Goal: Task Accomplishment & Management: Use online tool/utility

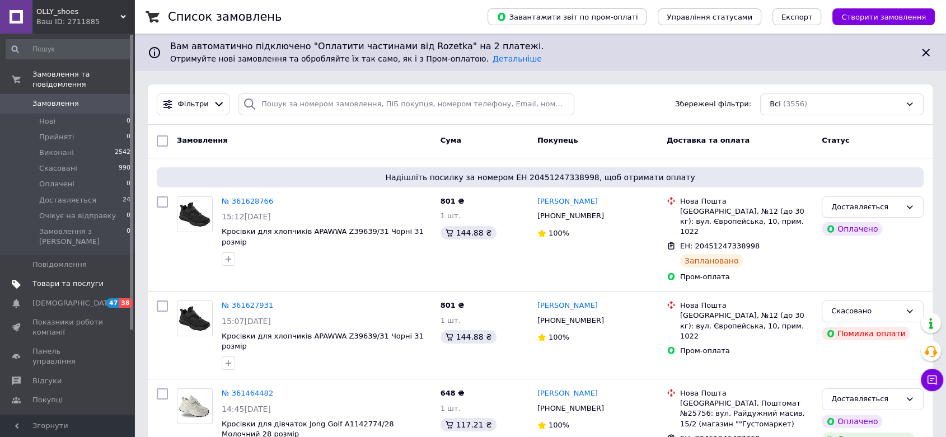
click at [73, 279] on span "Товари та послуги" at bounding box center [67, 284] width 71 height 10
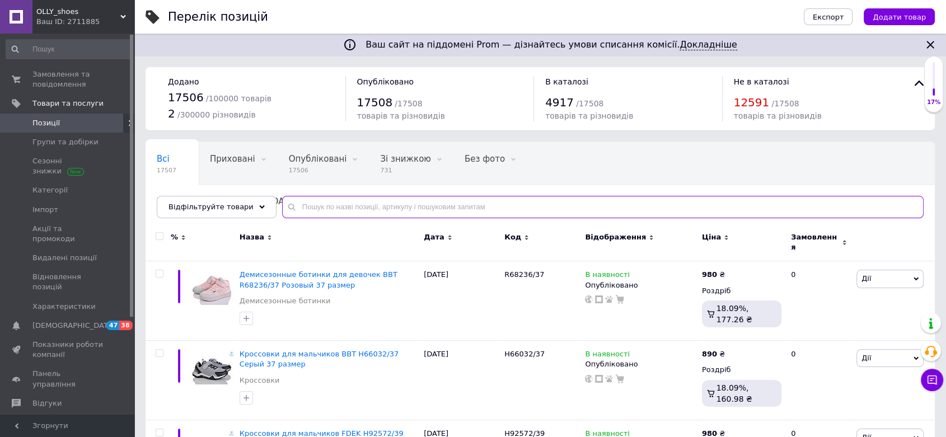
click at [415, 204] on input "text" at bounding box center [603, 207] width 642 height 22
paste input "78392/40"
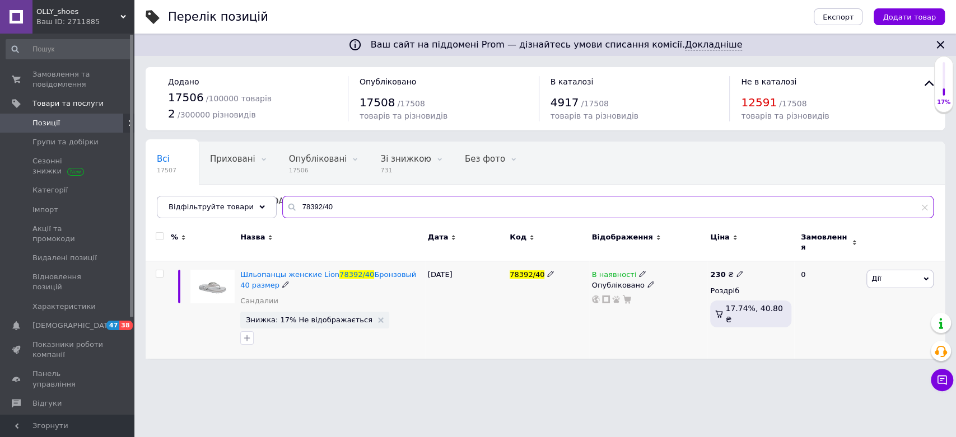
type input "78392/40"
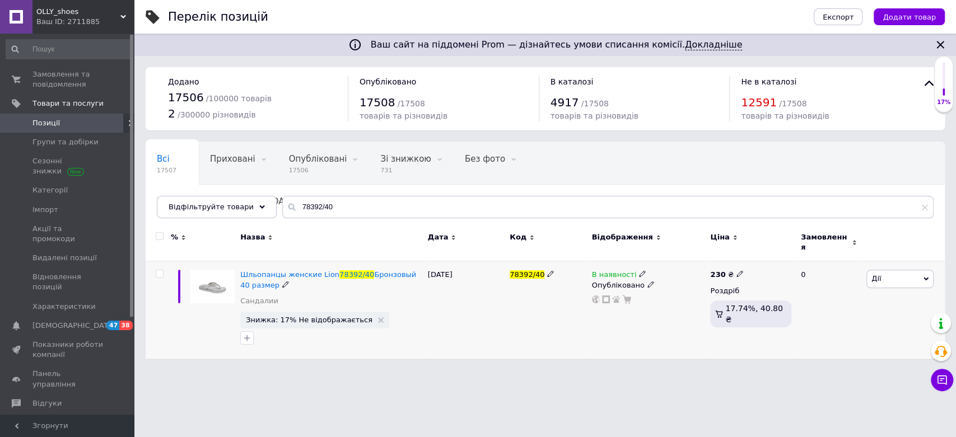
click at [639, 270] on icon at bounding box center [642, 273] width 7 height 7
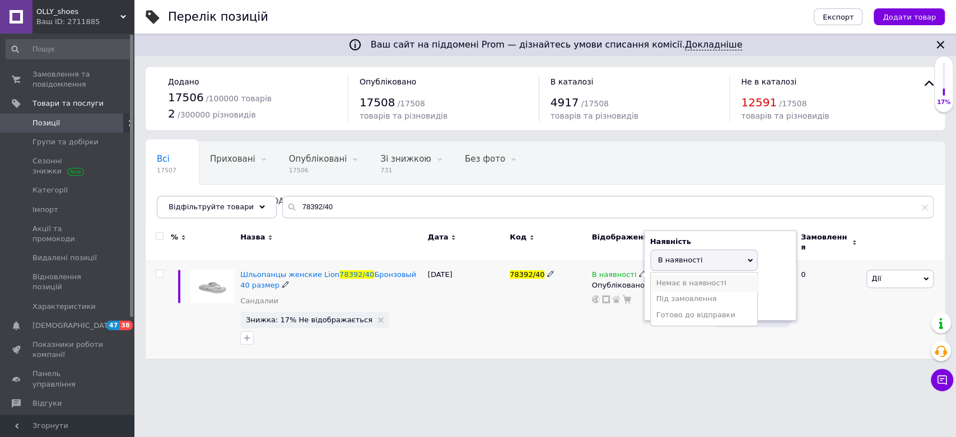
click at [692, 279] on li "Немає в наявності" at bounding box center [704, 284] width 106 height 16
click at [697, 300] on input at bounding box center [692, 303] width 85 height 22
type input "0"
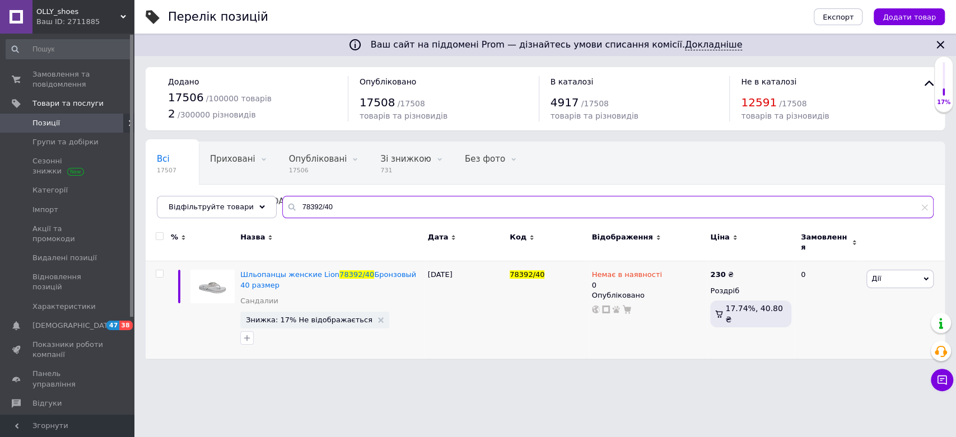
click at [344, 217] on input "78392/40" at bounding box center [607, 207] width 651 height 22
drag, startPoint x: 343, startPoint y: 216, endPoint x: 207, endPoint y: 213, distance: 136.1
click at [207, 213] on div "Відфільтруйте товари 78392/40" at bounding box center [545, 207] width 777 height 22
paste input "T-11481-E/26"
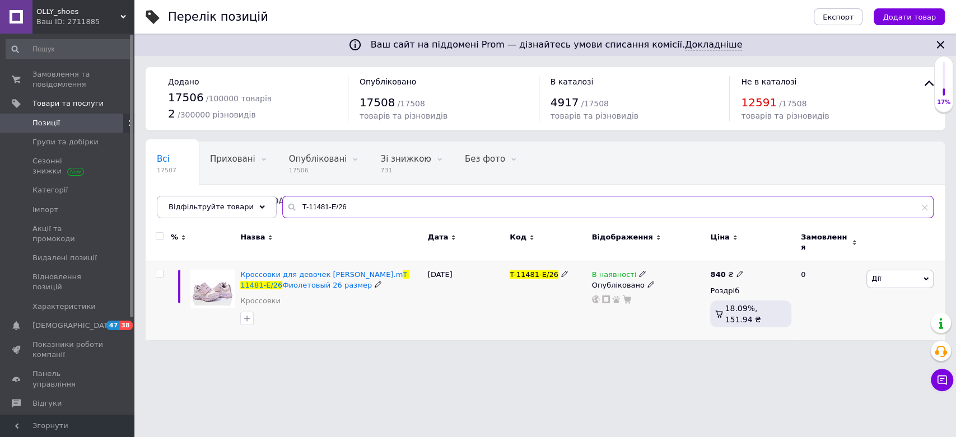
type input "T-11481-E/26"
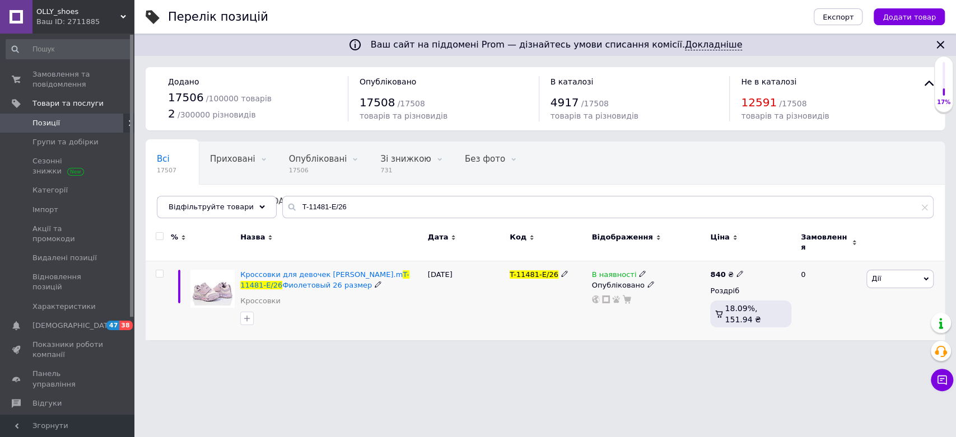
click at [639, 270] on span at bounding box center [642, 274] width 7 height 8
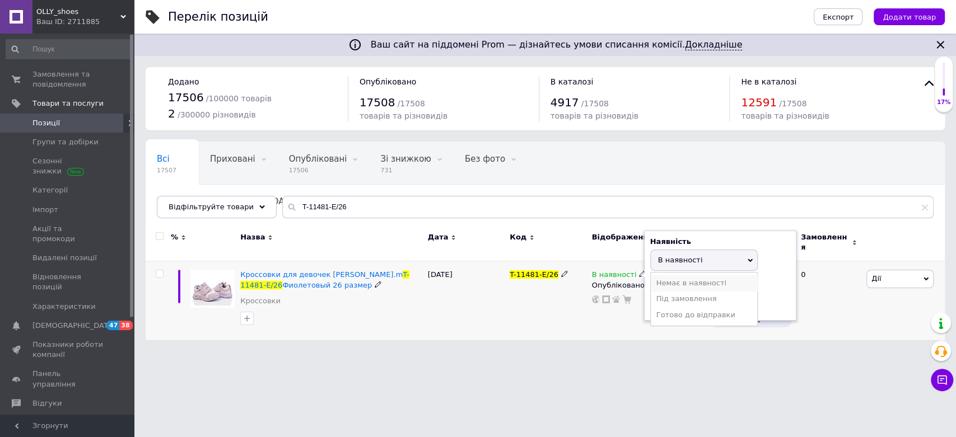
click at [655, 276] on li "Немає в наявності" at bounding box center [704, 284] width 106 height 16
click at [668, 298] on input at bounding box center [692, 303] width 85 height 22
type input "0"
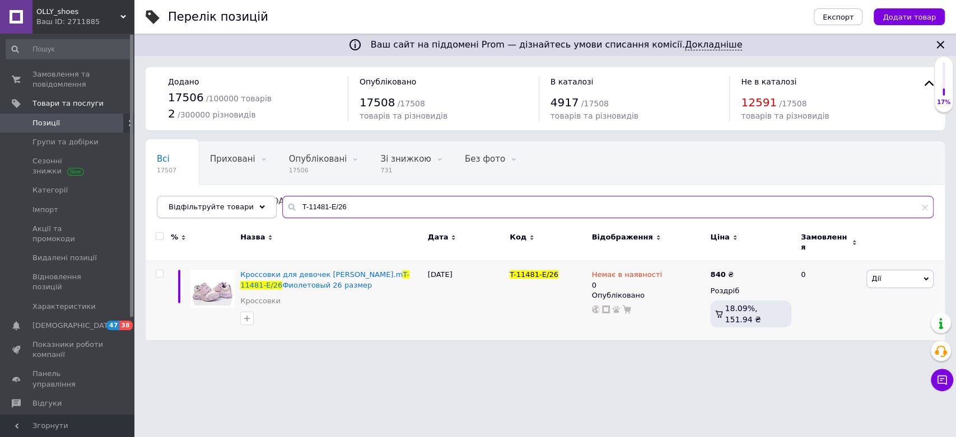
drag, startPoint x: 322, startPoint y: 205, endPoint x: 232, endPoint y: 208, distance: 90.2
click at [232, 208] on div "Відфільтруйте товари T-11481-E/26" at bounding box center [545, 207] width 777 height 22
paste input "W937-4/29"
type input "W937-4/29"
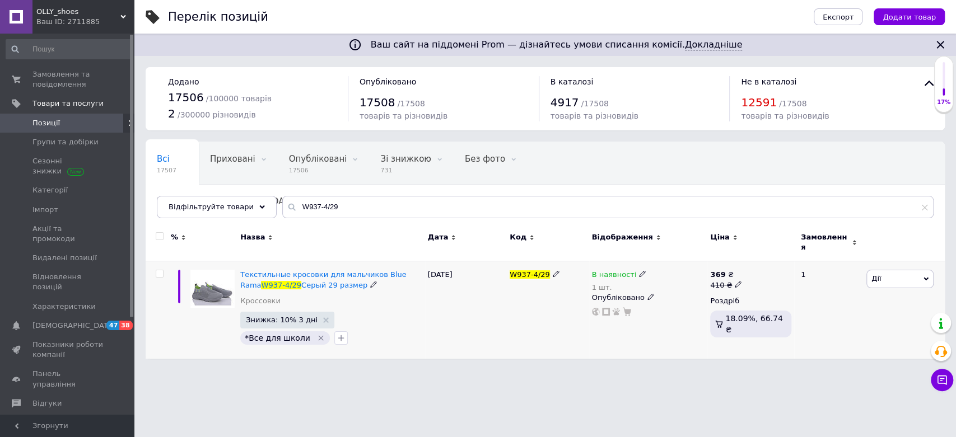
click at [639, 270] on icon at bounding box center [642, 273] width 7 height 7
click at [689, 283] on li "Немає в наявності" at bounding box center [704, 290] width 106 height 16
click at [685, 304] on input "1" at bounding box center [692, 310] width 85 height 22
drag, startPoint x: 685, startPoint y: 303, endPoint x: 675, endPoint y: 304, distance: 10.7
click at [675, 304] on input "1" at bounding box center [692, 310] width 85 height 22
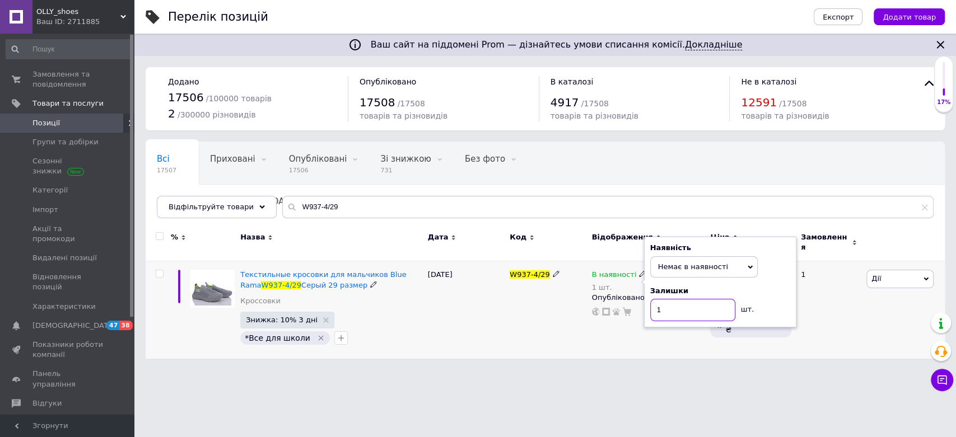
type input "0"
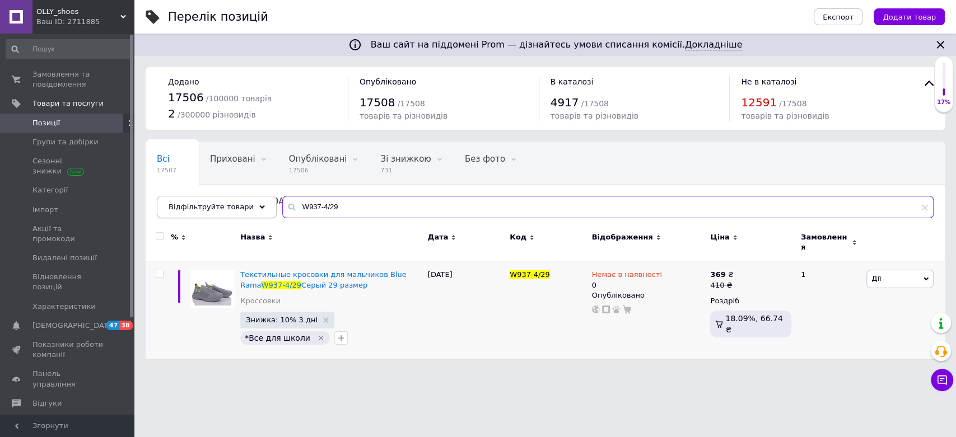
drag, startPoint x: 343, startPoint y: 200, endPoint x: 246, endPoint y: 208, distance: 97.2
click at [246, 208] on div "Відфільтруйте товари W937-4/29" at bounding box center [545, 207] width 777 height 22
paste input "A12011201/28"
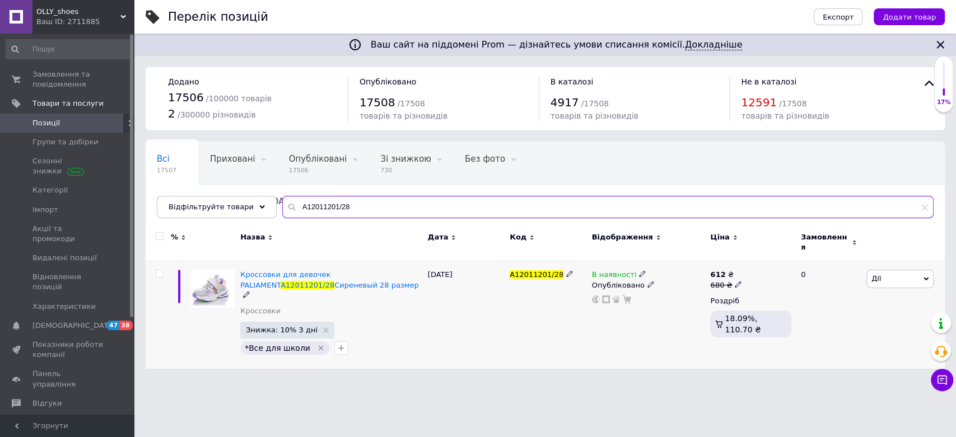
type input "A12011201/28"
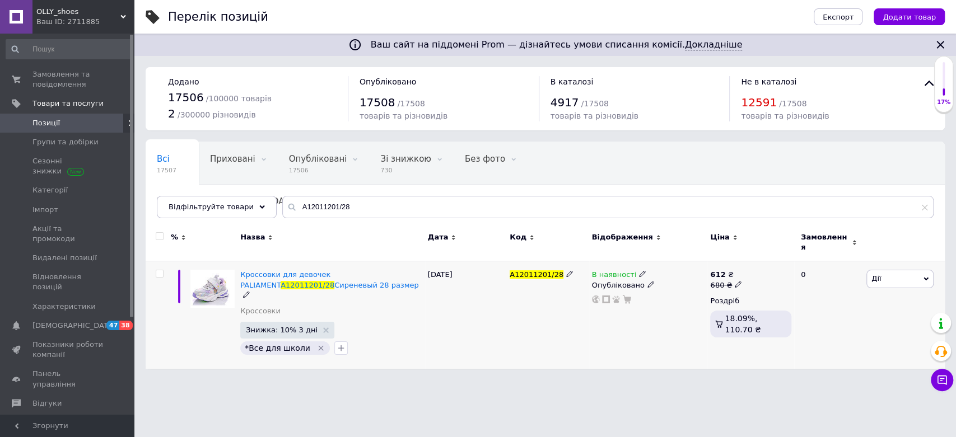
click at [639, 270] on icon at bounding box center [642, 273] width 7 height 7
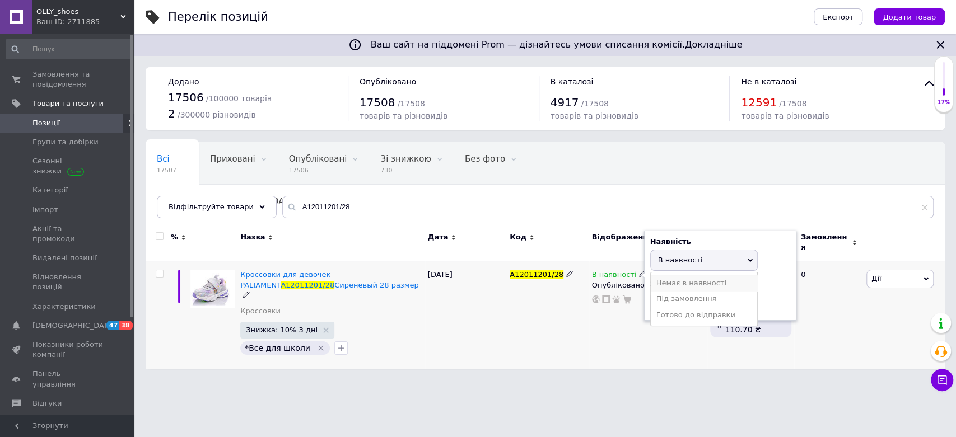
click at [684, 277] on li "Немає в наявності" at bounding box center [704, 284] width 106 height 16
click at [684, 298] on input at bounding box center [692, 303] width 85 height 22
type input "0"
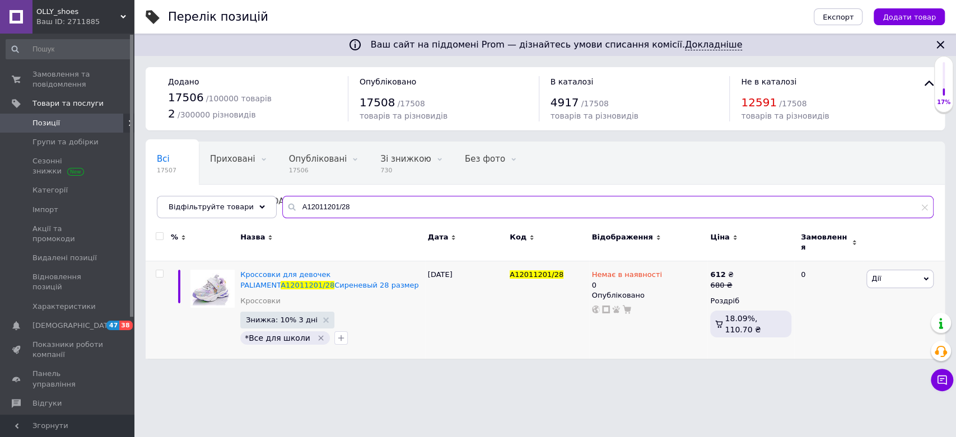
drag, startPoint x: 354, startPoint y: 212, endPoint x: 211, endPoint y: 220, distance: 143.6
click at [211, 218] on div "Всі 17507 Приховані 0 Видалити Редагувати Опубліковані 17506 Видалити Редагуват…" at bounding box center [545, 180] width 799 height 77
paste input "312-8511/29"
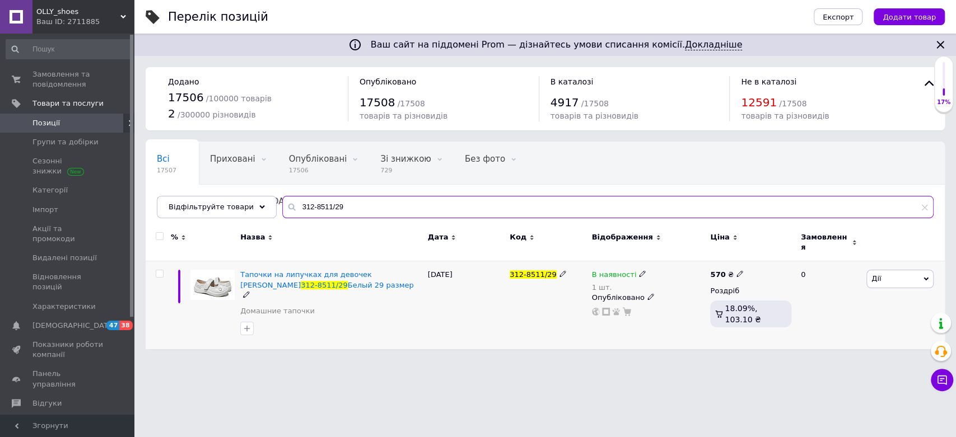
type input "312-8511/29"
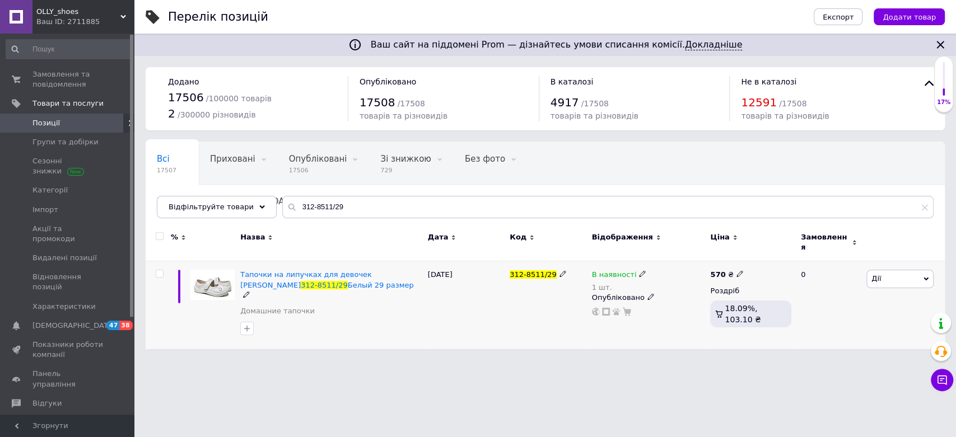
click at [631, 270] on div "В наявності" at bounding box center [619, 275] width 55 height 10
click at [660, 282] on li "Немає в наявності" at bounding box center [704, 290] width 106 height 16
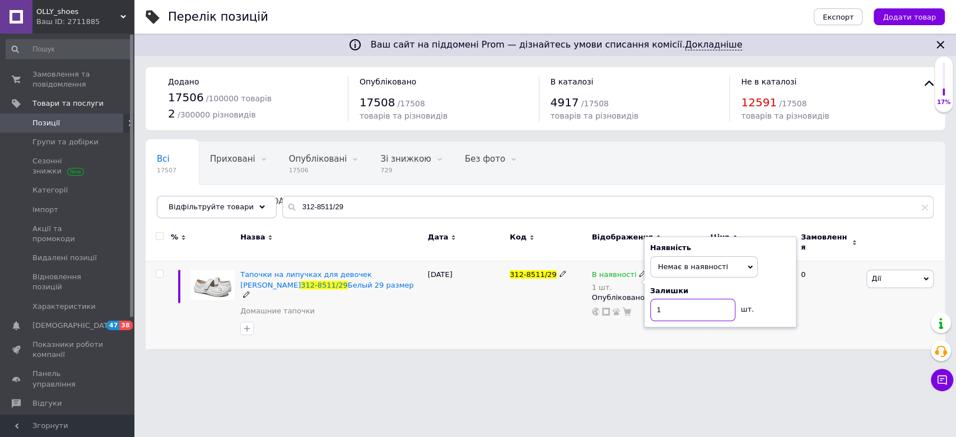
drag, startPoint x: 674, startPoint y: 309, endPoint x: 637, endPoint y: 316, distance: 37.7
click at [637, 316] on div "В наявності 1 шт. Наявність Немає в наявності В наявності Під замовлення Готово…" at bounding box center [648, 306] width 119 height 88
type input "0"
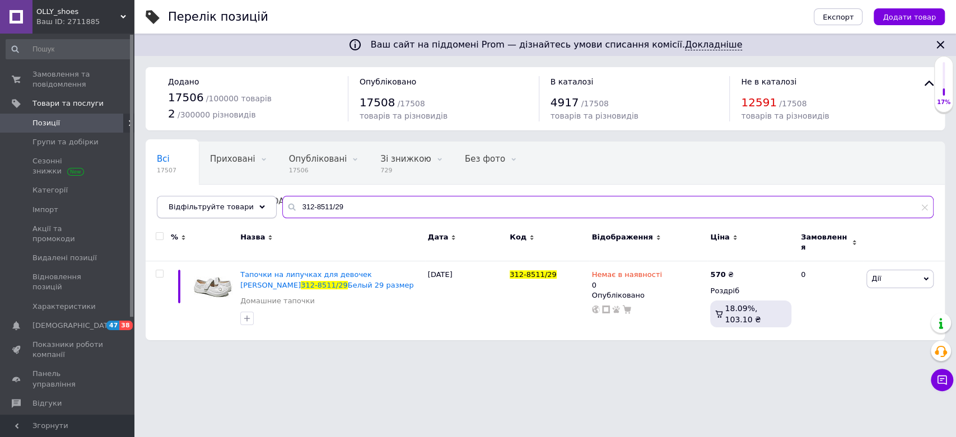
drag, startPoint x: 322, startPoint y: 206, endPoint x: 179, endPoint y: 202, distance: 142.8
click at [179, 202] on div "Відфільтруйте товари 312-8511/29" at bounding box center [545, 207] width 777 height 22
paste input "[PHONE_NUMBER]/27"
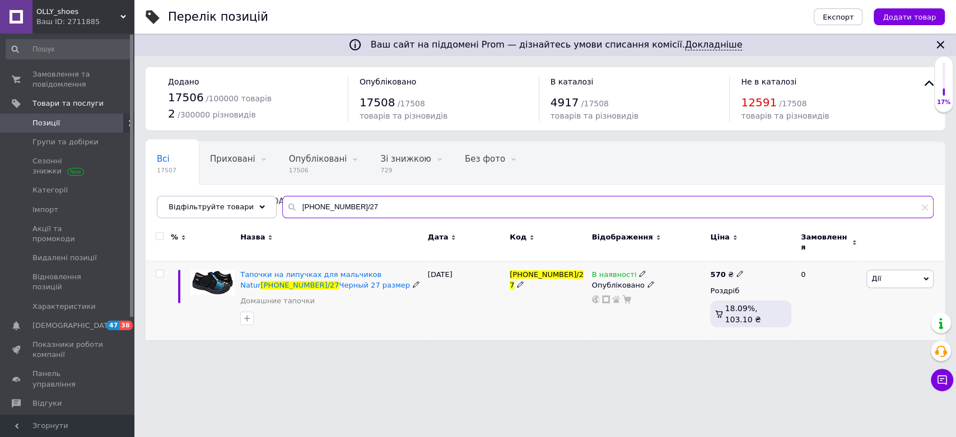
type input "[PHONE_NUMBER]/27"
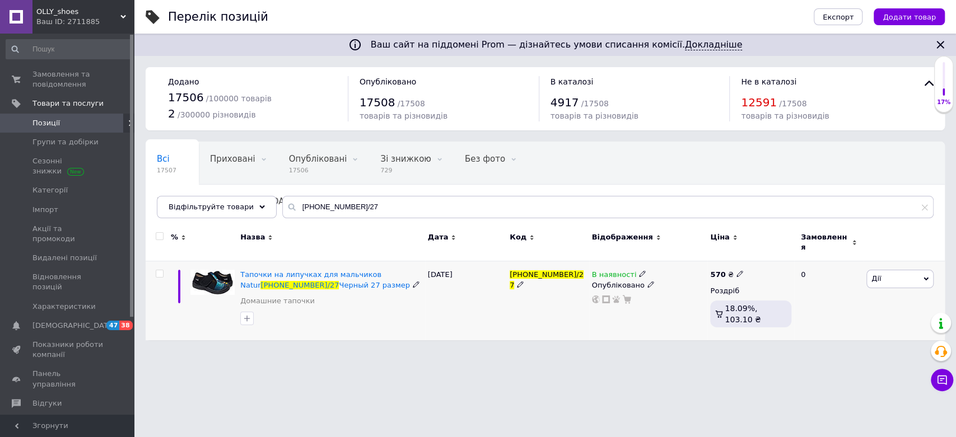
click at [639, 270] on icon at bounding box center [642, 273] width 7 height 7
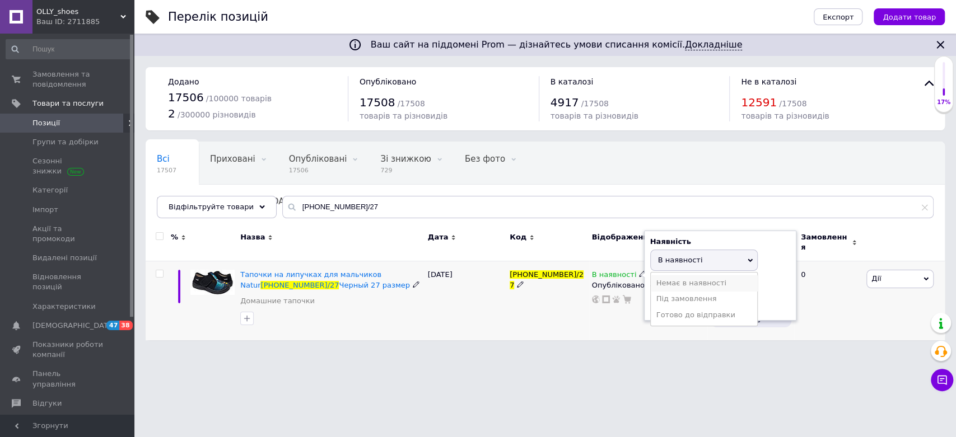
click at [679, 281] on li "Немає в наявності" at bounding box center [704, 284] width 106 height 16
click at [692, 303] on input at bounding box center [692, 303] width 85 height 22
type input "0"
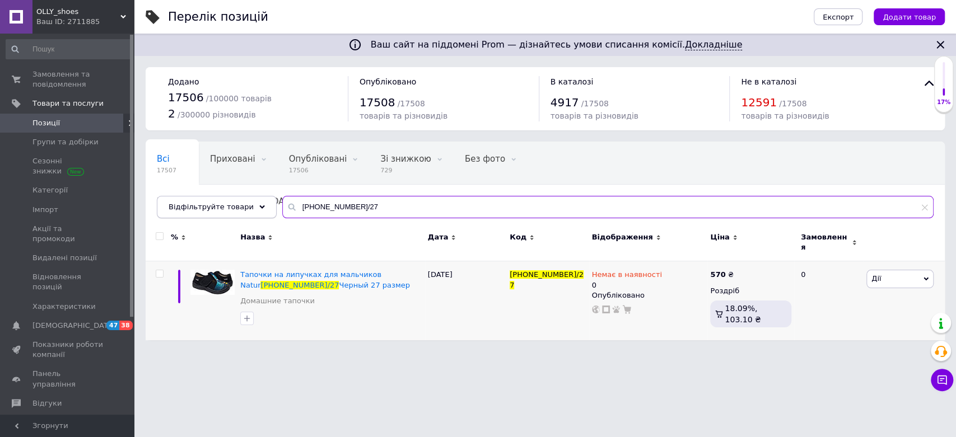
drag, startPoint x: 340, startPoint y: 207, endPoint x: 172, endPoint y: 213, distance: 168.1
click at [174, 213] on div "Відфільтруйте товари [PHONE_NUMBER]/27" at bounding box center [545, 207] width 777 height 22
paste input "L4038/25"
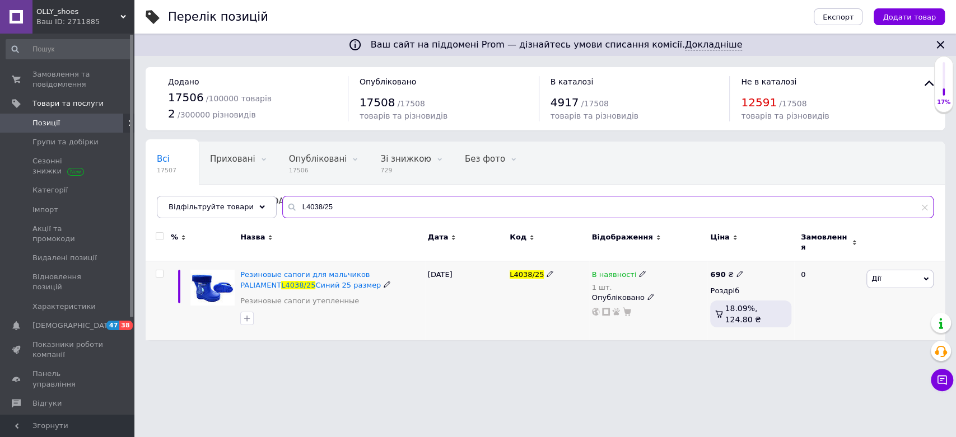
type input "L4038/25"
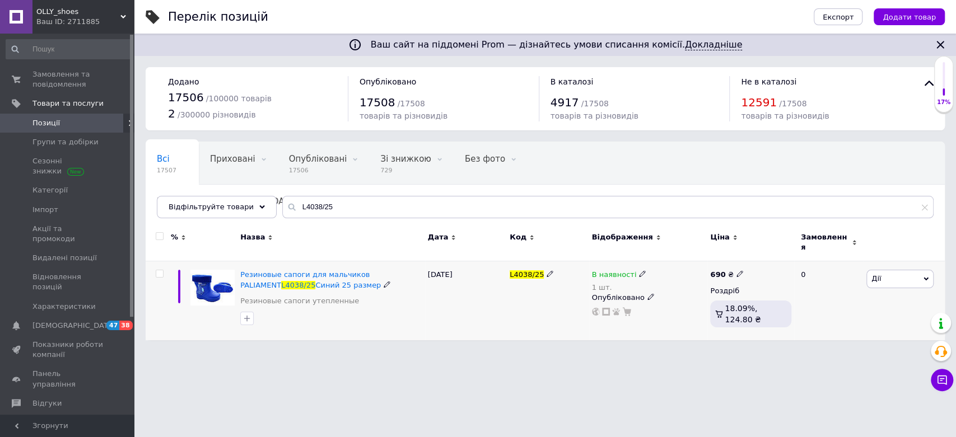
click at [639, 270] on icon at bounding box center [642, 273] width 7 height 7
click at [685, 287] on li "Немає в наявності" at bounding box center [704, 290] width 106 height 16
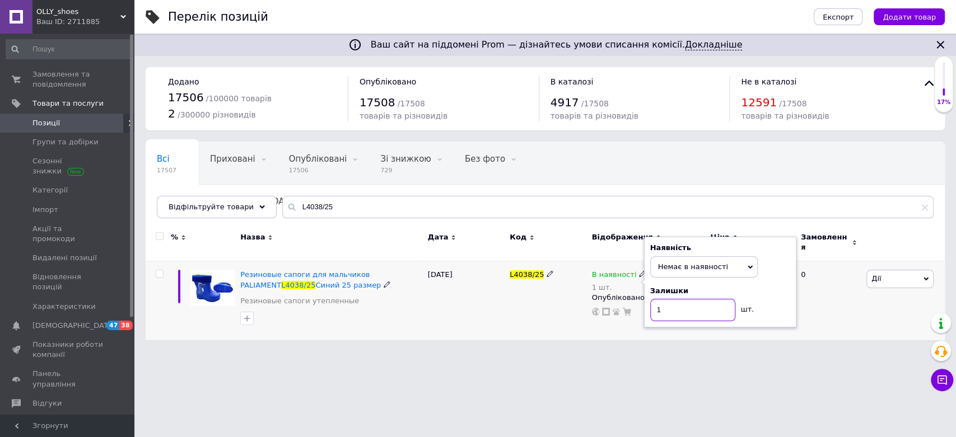
drag, startPoint x: 688, startPoint y: 304, endPoint x: 621, endPoint y: 323, distance: 69.3
click at [622, 321] on div "В наявності 1 шт. Наявність Немає в наявності В наявності Під замовлення Готово…" at bounding box center [648, 301] width 119 height 79
type input "0"
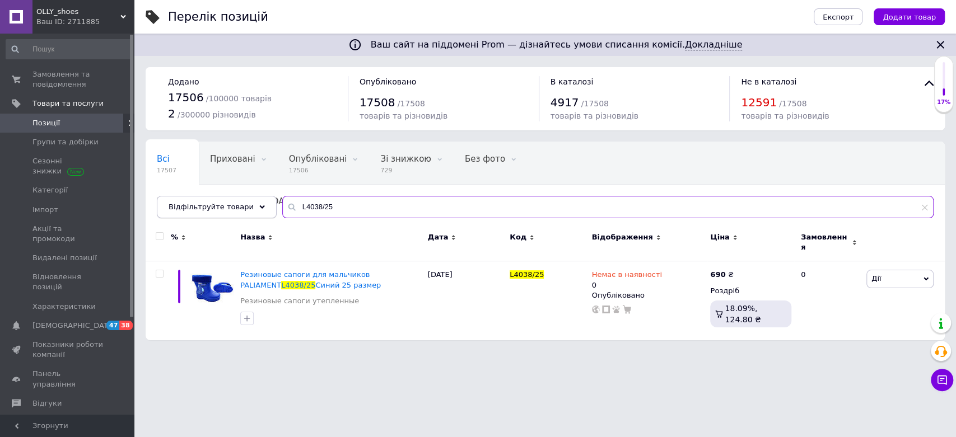
drag, startPoint x: 358, startPoint y: 211, endPoint x: 224, endPoint y: 212, distance: 134.4
click at [224, 212] on div "Відфільтруйте товари L4038/25" at bounding box center [545, 207] width 777 height 22
paste input "B2121/32"
type input "LB2121/32"
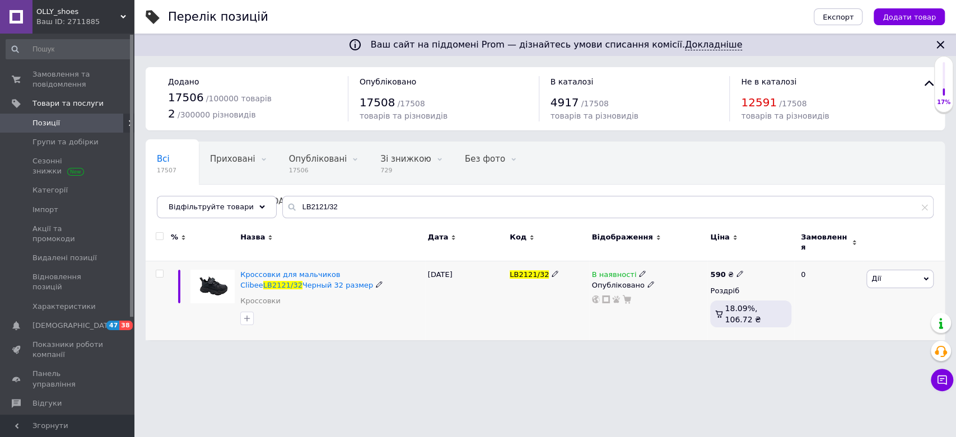
click at [640, 270] on div "В наявності" at bounding box center [648, 275] width 113 height 10
click at [639, 270] on icon at bounding box center [642, 273] width 7 height 7
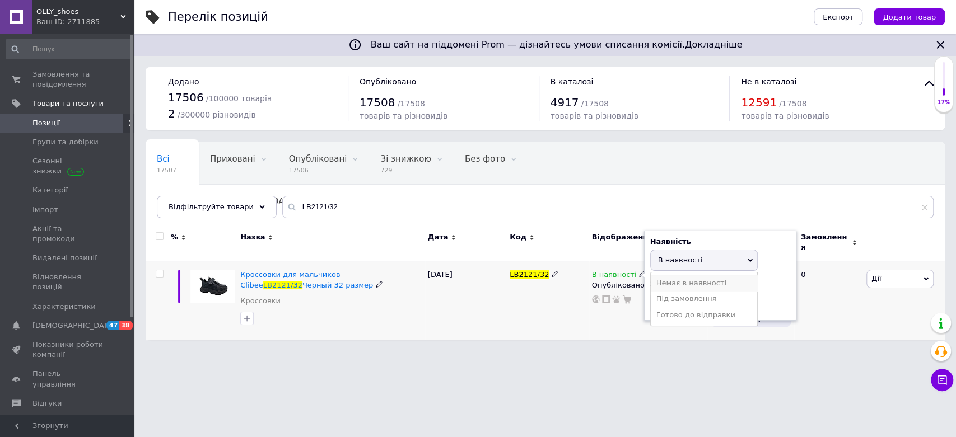
click at [676, 281] on li "Немає в наявності" at bounding box center [704, 284] width 106 height 16
click at [694, 302] on input at bounding box center [692, 303] width 85 height 22
type input "0"
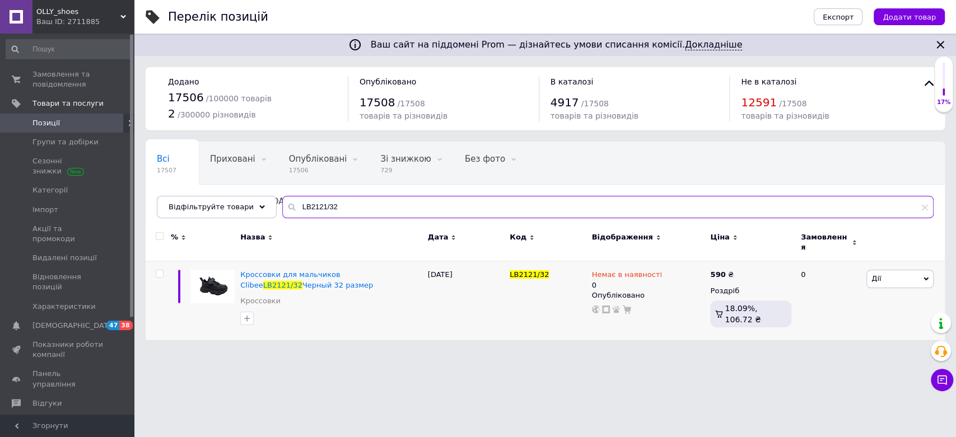
drag, startPoint x: 375, startPoint y: 210, endPoint x: 204, endPoint y: 240, distance: 173.4
click at [206, 239] on div "Всі 17507 Приховані 0 Видалити Редагувати Опубліковані 17506 Видалити Редагуват…" at bounding box center [545, 241] width 799 height 199
paste input "F9215-1/39"
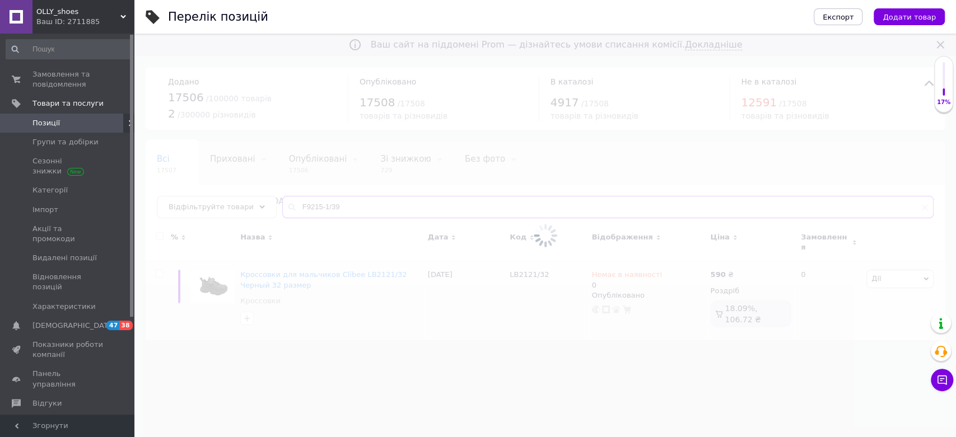
type input "F9215-1/39"
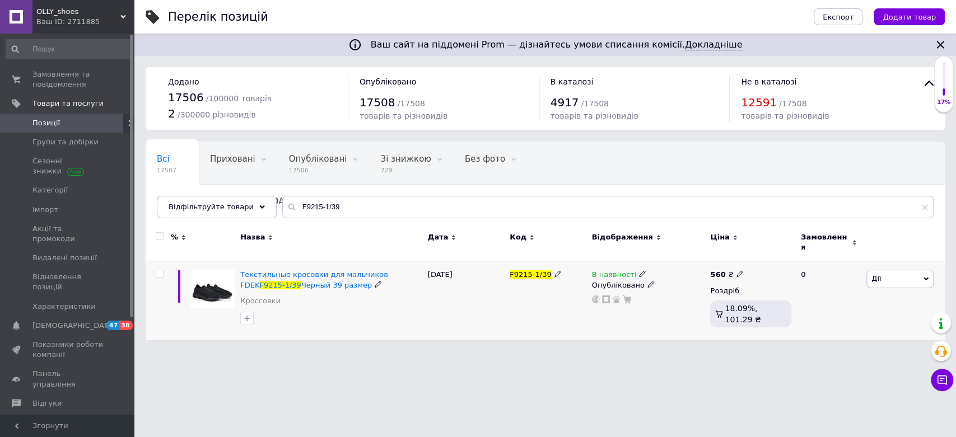
click at [639, 270] on icon at bounding box center [642, 273] width 7 height 7
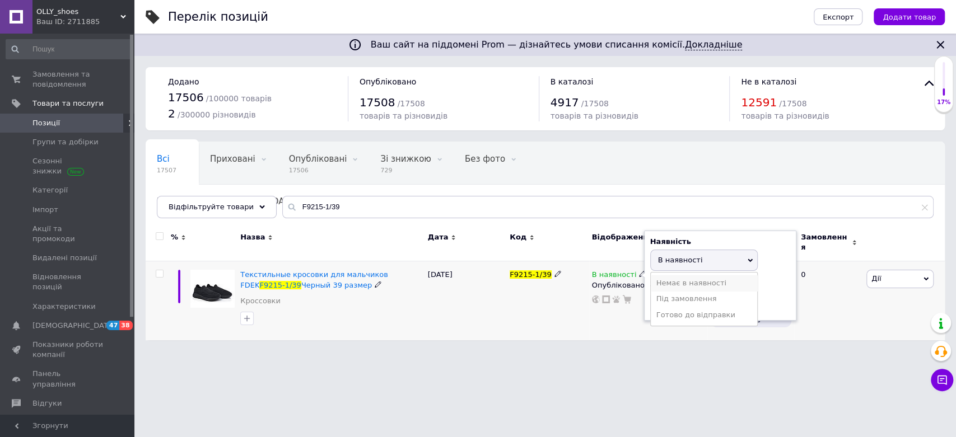
click at [675, 276] on li "Немає в наявності" at bounding box center [704, 284] width 106 height 16
click at [681, 300] on input at bounding box center [692, 303] width 85 height 22
type input "0"
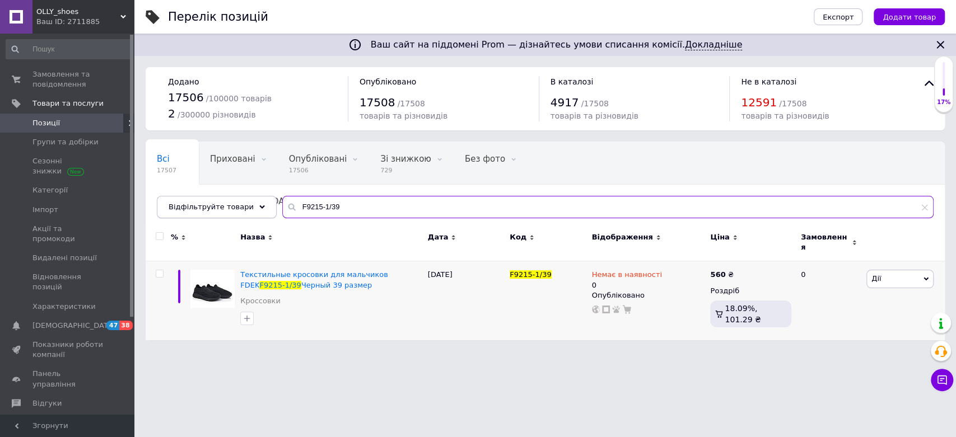
drag, startPoint x: 337, startPoint y: 205, endPoint x: 194, endPoint y: 213, distance: 142.4
click at [194, 213] on div "Відфільтруйте товари F9215-1/39" at bounding box center [545, 207] width 777 height 22
paste input "76-3-1/36"
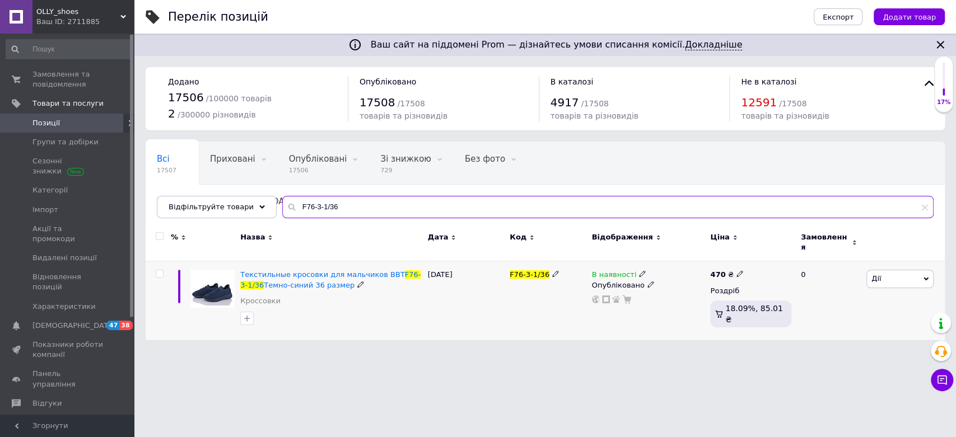
type input "F76-3-1/36"
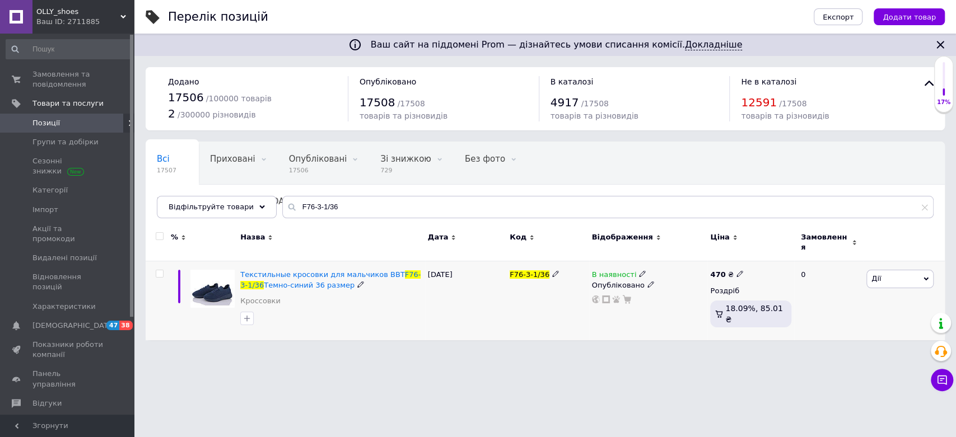
click at [639, 270] on icon at bounding box center [642, 273] width 7 height 7
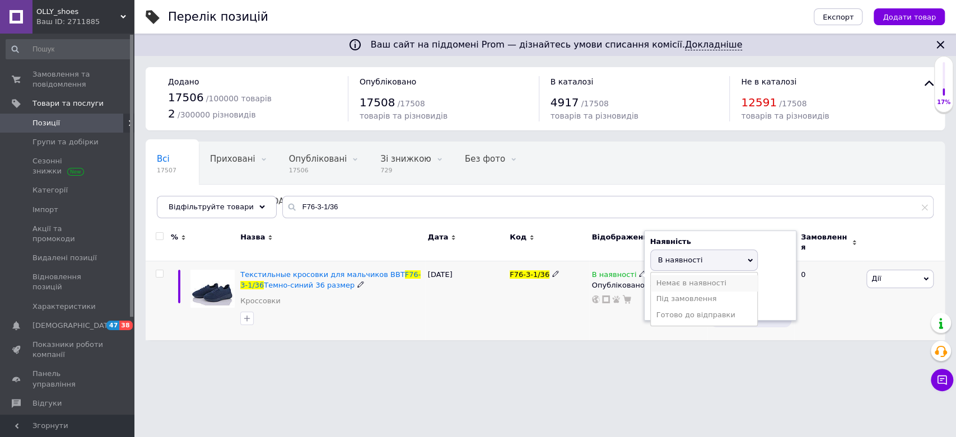
click at [658, 276] on li "Немає в наявності" at bounding box center [704, 284] width 106 height 16
click at [670, 294] on input at bounding box center [692, 303] width 85 height 22
type input "0"
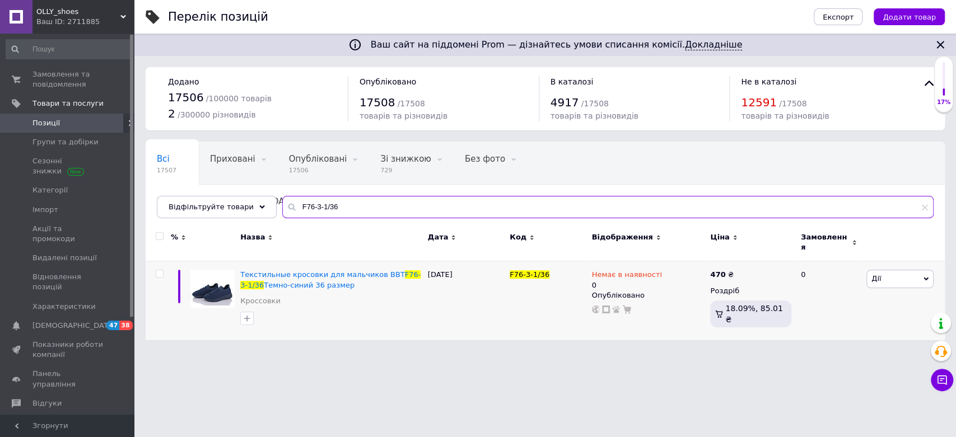
drag, startPoint x: 346, startPoint y: 211, endPoint x: 199, endPoint y: 222, distance: 147.1
click at [199, 218] on div "Всі 17507 Приховані 0 Видалити Редагувати Опубліковані 17506 Видалити Редагуват…" at bounding box center [545, 180] width 799 height 77
paste input "386-0386/29"
type input "386-0386/29"
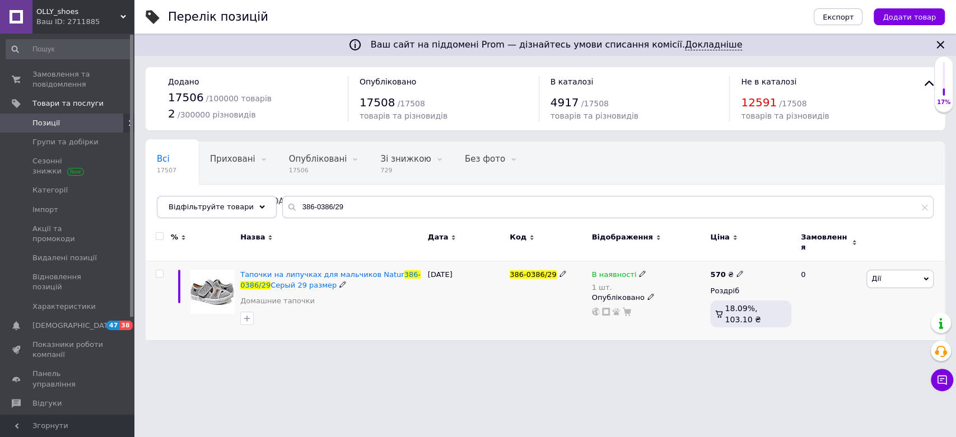
click at [639, 270] on icon at bounding box center [642, 273] width 7 height 7
click at [662, 282] on li "Немає в наявності" at bounding box center [704, 290] width 106 height 16
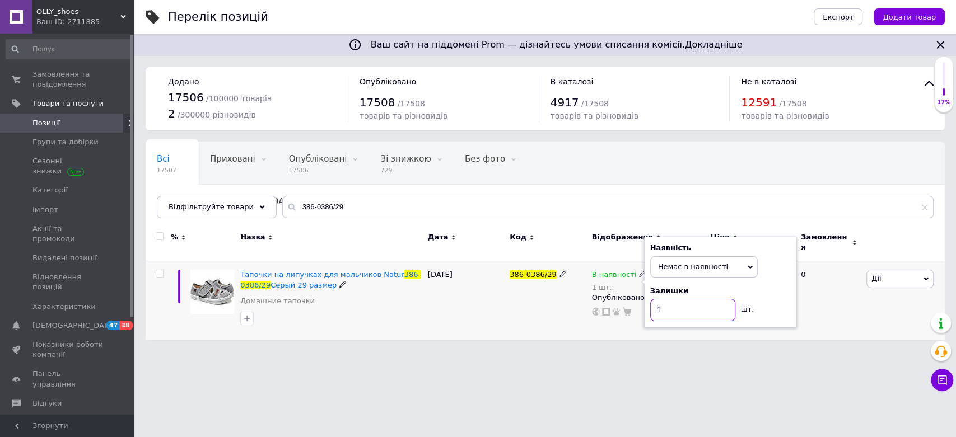
drag, startPoint x: 634, startPoint y: 310, endPoint x: 587, endPoint y: 315, distance: 47.4
click at [587, 315] on div "Тапочки на липучках для мальчиков Natur 386-0386/29 Серый 29 размер Домашние та…" at bounding box center [545, 301] width 799 height 79
type input "0"
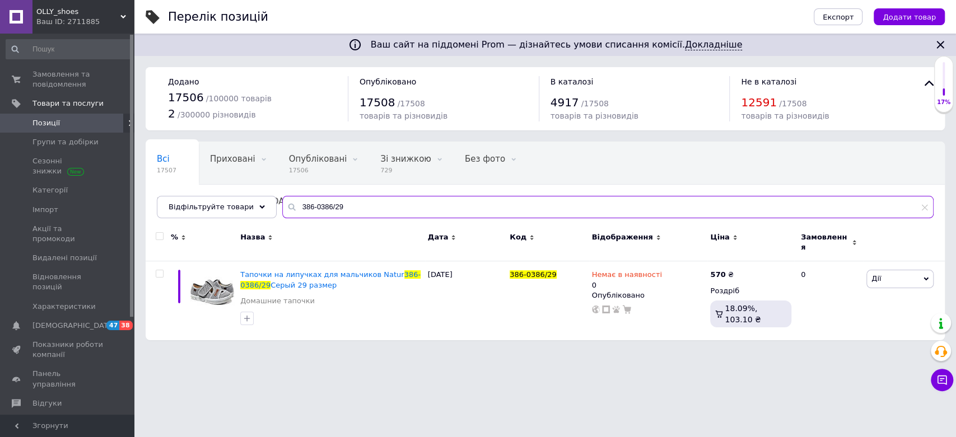
drag, startPoint x: 381, startPoint y: 214, endPoint x: 230, endPoint y: 223, distance: 150.9
click at [230, 218] on div "Всі 17507 Приховані 0 Видалити Редагувати Опубліковані 17506 Видалити Редагуват…" at bounding box center [545, 180] width 799 height 77
paste input "192-4/3"
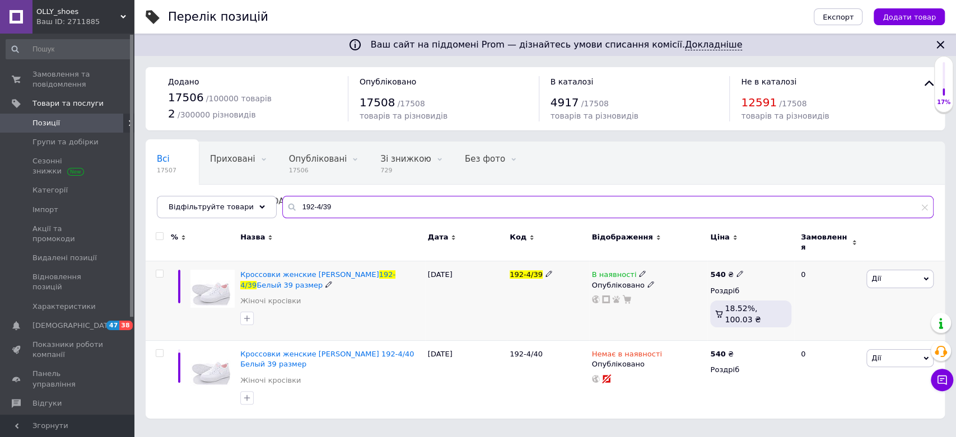
type input "192-4/39"
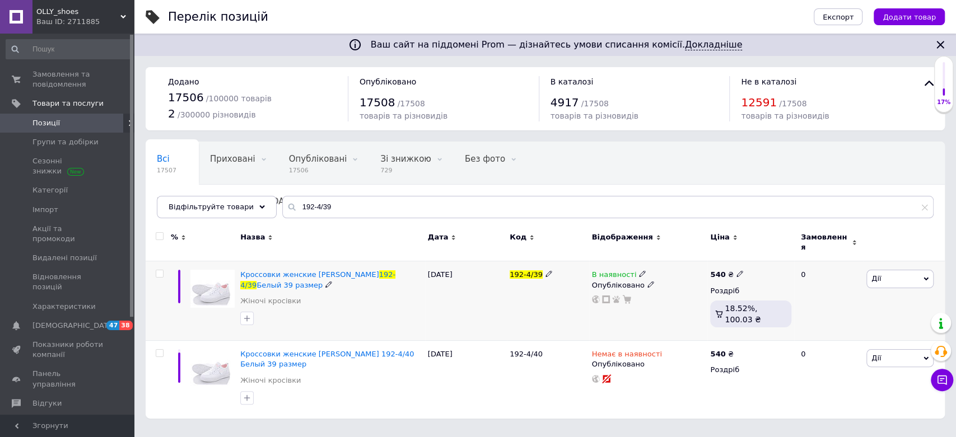
click at [639, 270] on span at bounding box center [642, 273] width 7 height 7
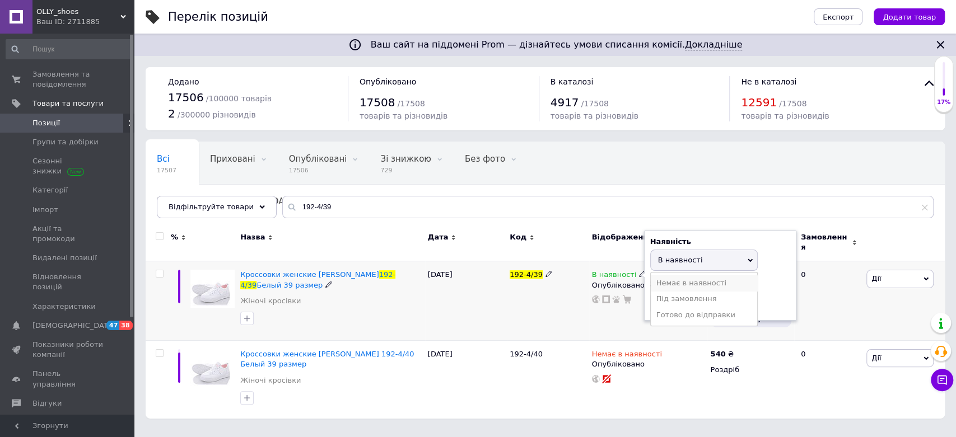
click at [669, 281] on li "Немає в наявності" at bounding box center [704, 284] width 106 height 16
click at [676, 295] on input at bounding box center [692, 303] width 85 height 22
type input "0"
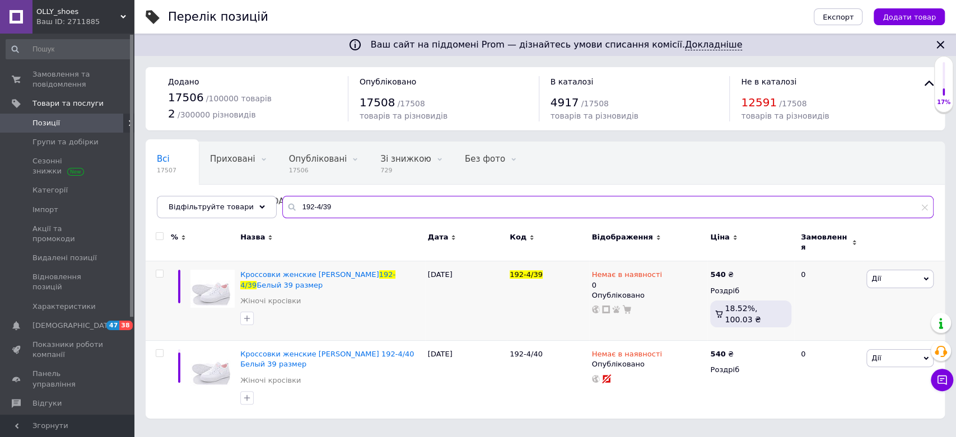
drag, startPoint x: 378, startPoint y: 205, endPoint x: 154, endPoint y: 211, distance: 224.1
click at [154, 212] on div "Всі 17507 Приховані 0 Видалити Редагувати Опубліковані 17506 Видалити Редагуват…" at bounding box center [545, 180] width 799 height 77
paste input "ES102-27/38"
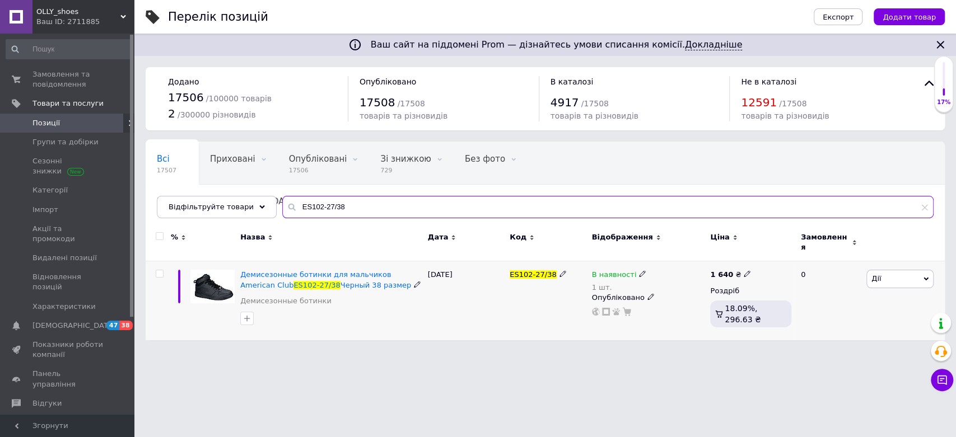
type input "ES102-27/38"
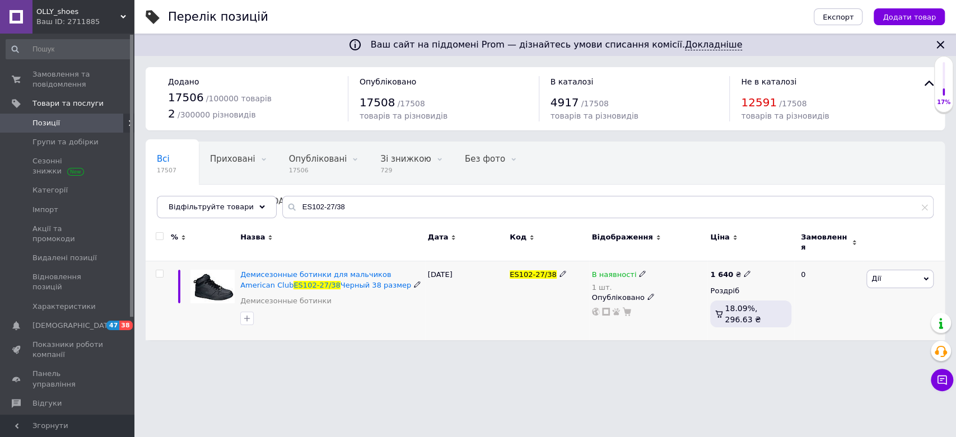
click at [639, 270] on icon at bounding box center [642, 273] width 7 height 7
click at [672, 284] on li "Немає в наявності" at bounding box center [704, 290] width 106 height 16
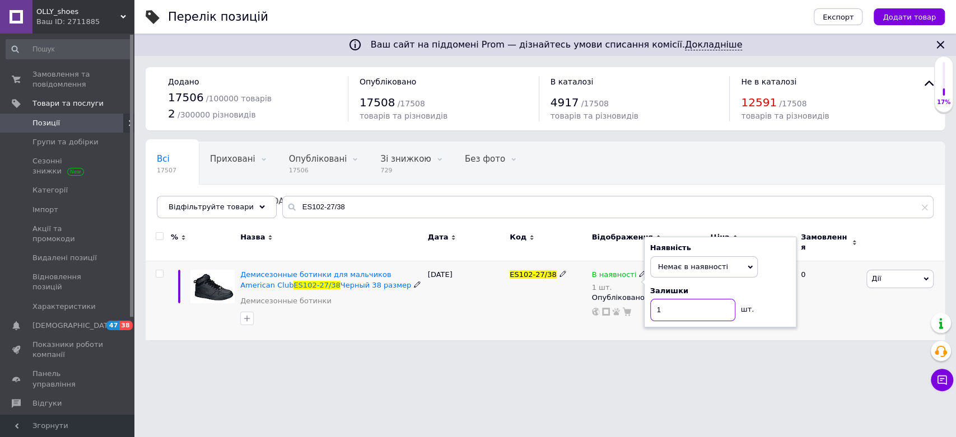
click at [678, 308] on input "1" at bounding box center [692, 310] width 85 height 22
drag, startPoint x: 678, startPoint y: 308, endPoint x: 595, endPoint y: 310, distance: 83.5
click at [595, 310] on div "В наявності 1 шт. Наявність Немає в наявності В наявності Під замовлення Готово…" at bounding box center [648, 301] width 119 height 79
type input "0"
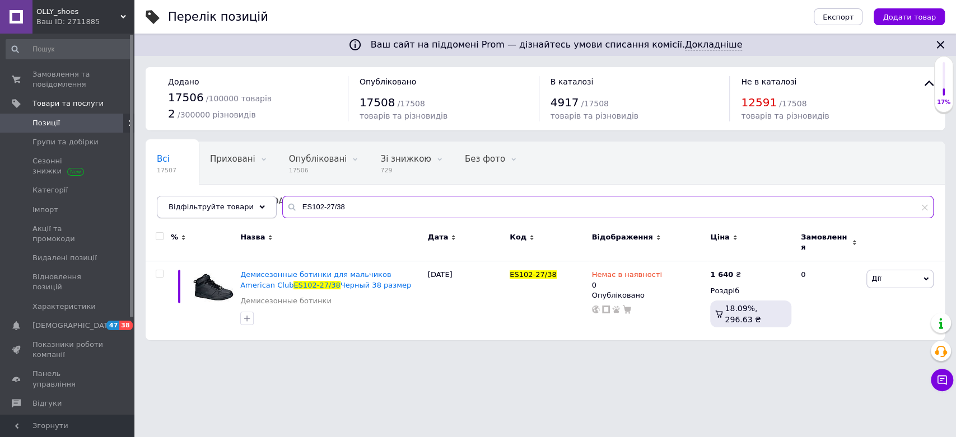
drag, startPoint x: 377, startPoint y: 202, endPoint x: 236, endPoint y: 215, distance: 141.2
click at [236, 215] on div "Відфільтруйте товари ES102-27/38" at bounding box center [545, 207] width 777 height 22
paste input "Lu021-21/41"
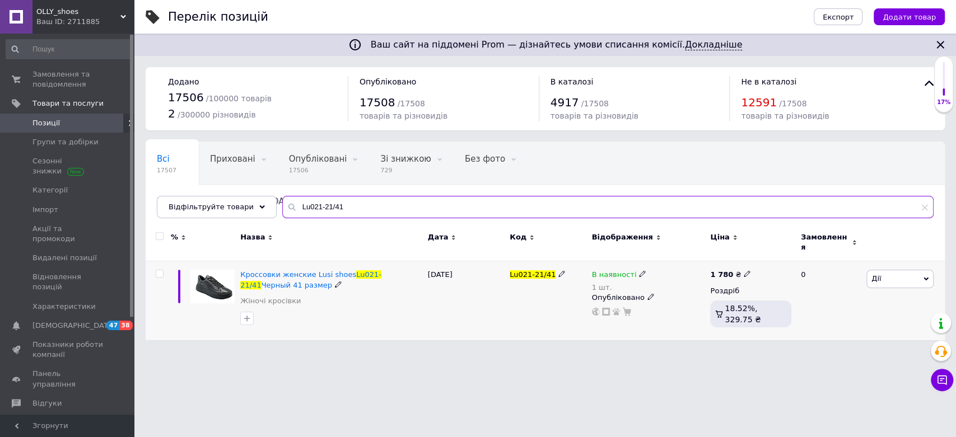
type input "Lu021-21/41"
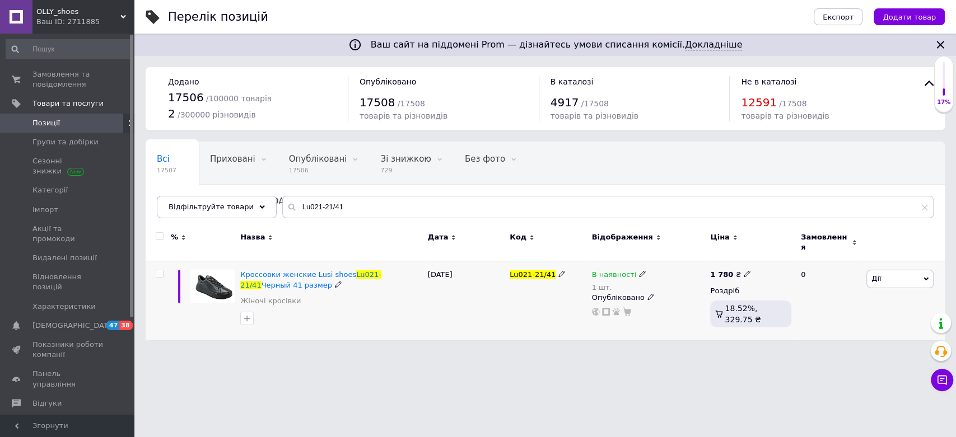
click at [640, 270] on div "В наявності 1 шт." at bounding box center [648, 281] width 113 height 22
click at [639, 270] on icon at bounding box center [642, 273] width 7 height 7
click at [684, 282] on li "Немає в наявності" at bounding box center [704, 290] width 106 height 16
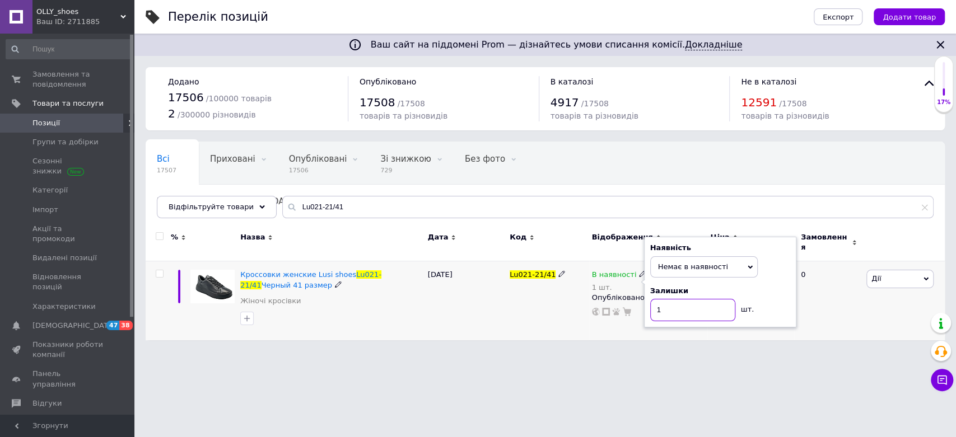
drag, startPoint x: 690, startPoint y: 305, endPoint x: 592, endPoint y: 320, distance: 99.2
click at [592, 320] on div "В наявності 1 шт. Наявність Немає в наявності В наявності Під замовлення Готово…" at bounding box center [648, 301] width 119 height 79
type input "0"
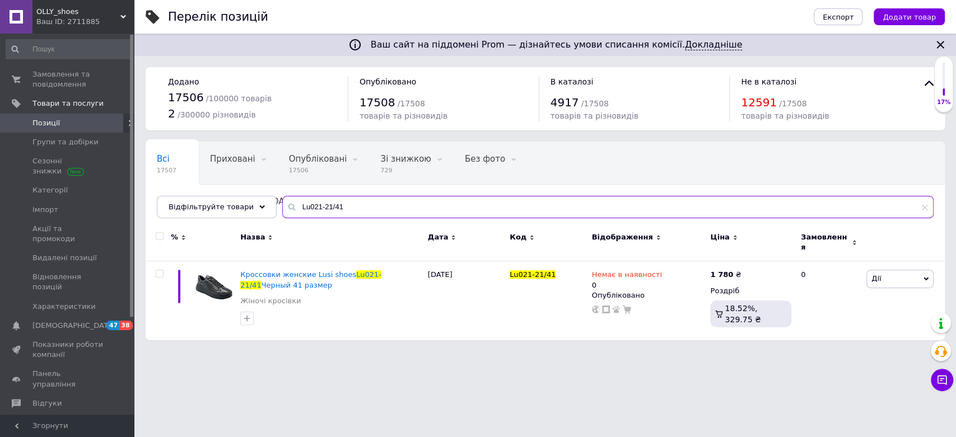
drag, startPoint x: 354, startPoint y: 212, endPoint x: 202, endPoint y: 226, distance: 152.4
click at [196, 218] on div "Всі 17507 Приховані 0 Видалити Редагувати Опубліковані 17506 Видалити Редагуват…" at bounding box center [545, 180] width 799 height 77
paste input "ES002-3/24"
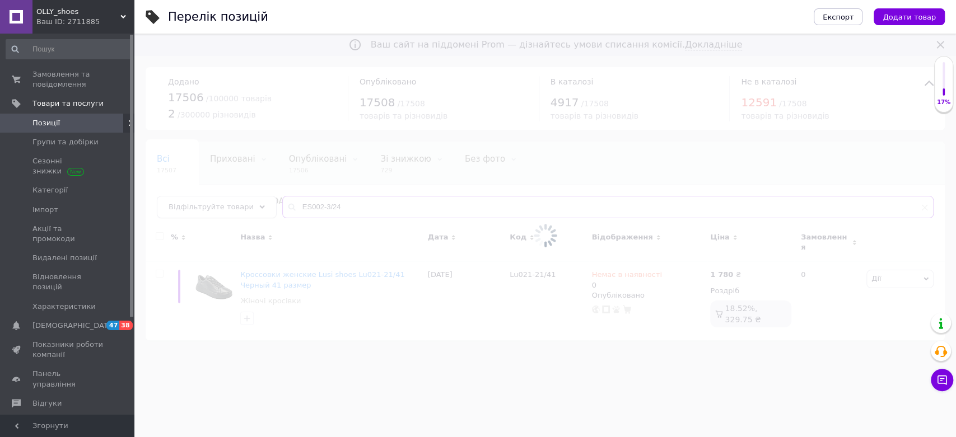
type input "ES002-3/24"
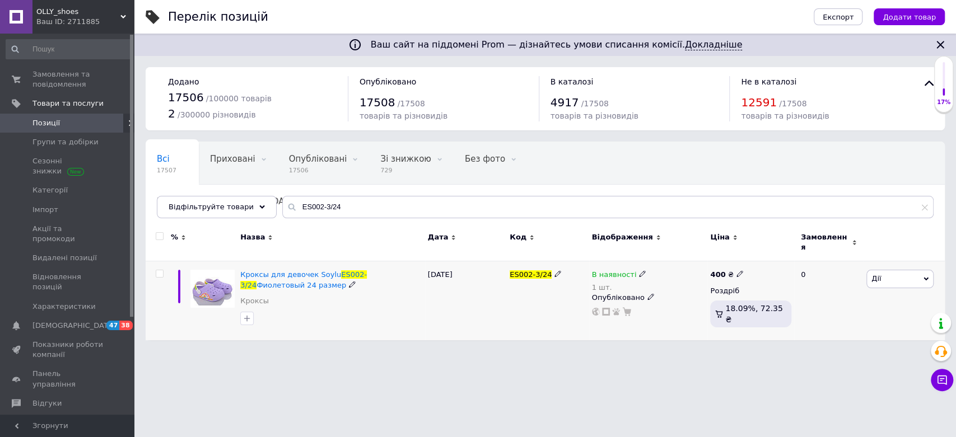
click at [639, 270] on icon at bounding box center [642, 273] width 7 height 7
click at [668, 282] on li "Немає в наявності" at bounding box center [704, 290] width 106 height 16
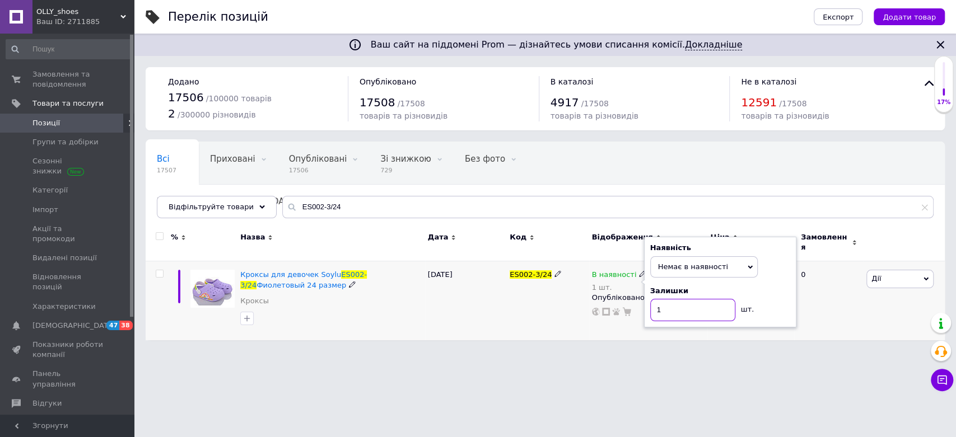
drag, startPoint x: 684, startPoint y: 305, endPoint x: 618, endPoint y: 316, distance: 66.9
click at [618, 316] on div "В наявності 1 шт. Наявність Немає в наявності В наявності Під замовлення Готово…" at bounding box center [648, 301] width 119 height 79
type input "0"
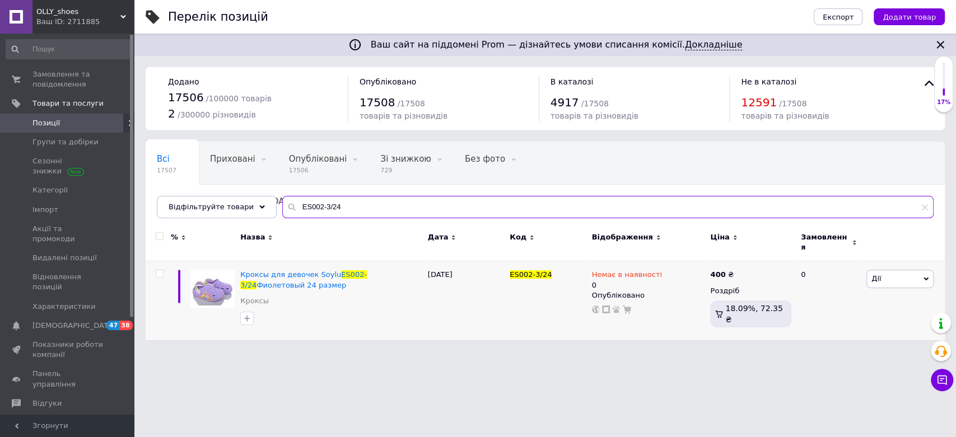
drag, startPoint x: 349, startPoint y: 209, endPoint x: 161, endPoint y: 227, distance: 189.0
click at [161, 227] on div "Всі 17507 Приховані 0 Видалити Редагувати Опубліковані 17506 Видалити Редагуват…" at bounding box center [545, 241] width 799 height 199
paste input "B1108-2/38"
type input "B1108-2/38"
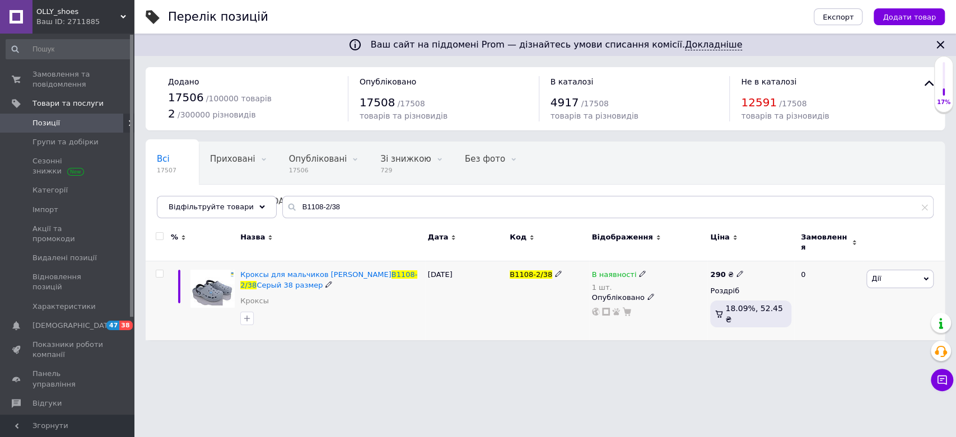
click at [639, 270] on icon at bounding box center [642, 273] width 7 height 7
click at [661, 282] on li "Немає в наявності" at bounding box center [704, 290] width 106 height 16
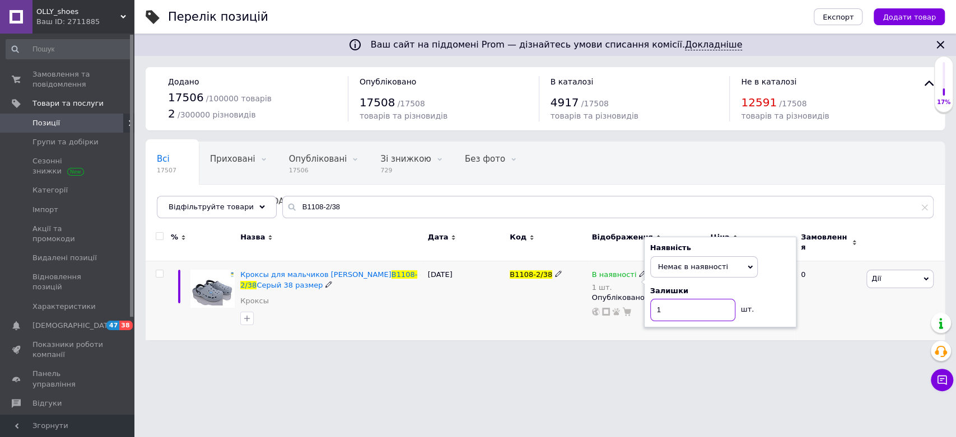
drag, startPoint x: 676, startPoint y: 302, endPoint x: 617, endPoint y: 314, distance: 61.2
click at [617, 314] on div "В наявності 1 шт. Наявність Немає в наявності В наявності Під замовлення Готово…" at bounding box center [648, 301] width 119 height 79
type input "0"
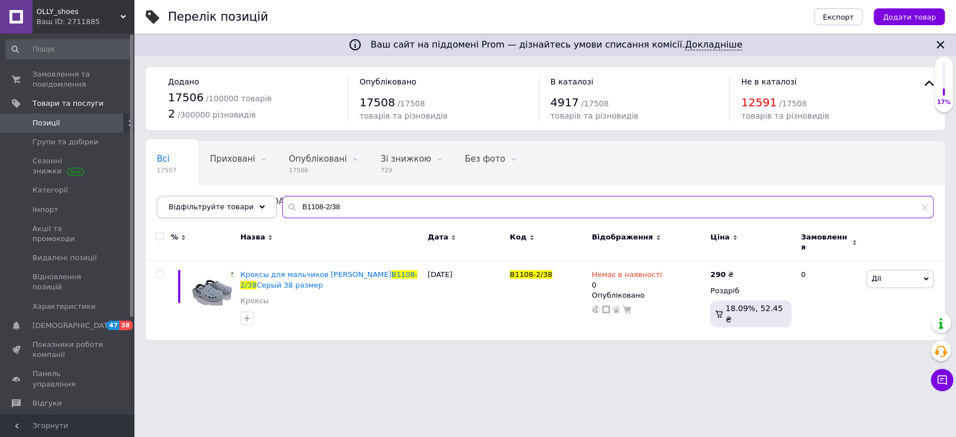
drag, startPoint x: 407, startPoint y: 213, endPoint x: 201, endPoint y: 209, distance: 206.1
click at [202, 209] on div "Відфільтруйте товари B1108-2/38" at bounding box center [545, 207] width 777 height 22
paste input "91899/42"
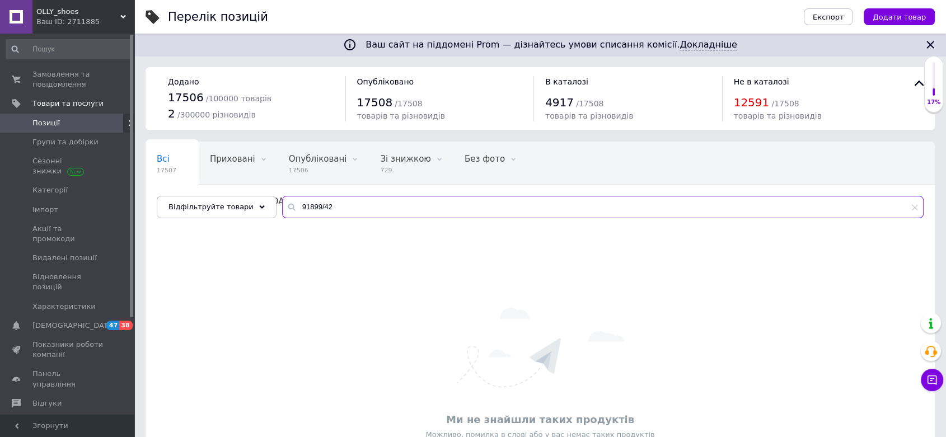
drag, startPoint x: 342, startPoint y: 205, endPoint x: 230, endPoint y: 221, distance: 113.1
click at [230, 218] on div "Всі 17507 Приховані 0 Видалити Редагувати Опубліковані 17506 Видалити Редагуват…" at bounding box center [541, 180] width 790 height 77
paste input "3850385/26"
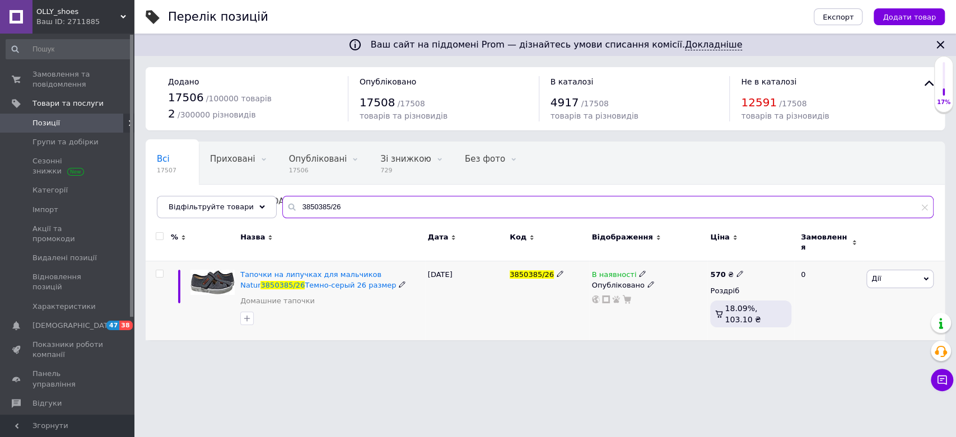
type input "3850385/26"
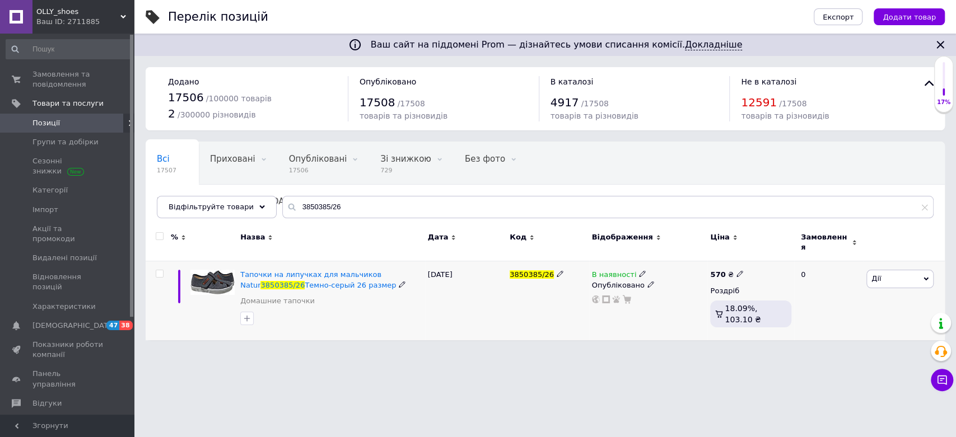
click at [639, 270] on icon at bounding box center [642, 273] width 7 height 7
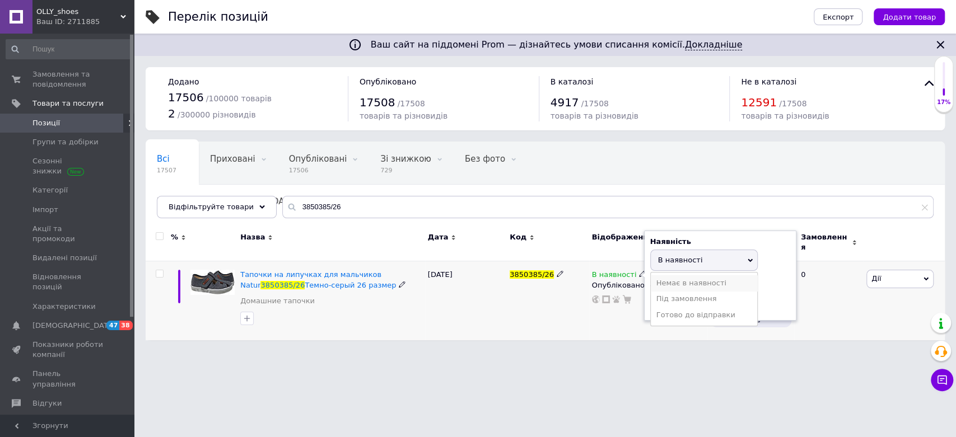
click at [659, 276] on li "Немає в наявності" at bounding box center [704, 284] width 106 height 16
click at [667, 304] on input at bounding box center [692, 303] width 85 height 22
type input "0"
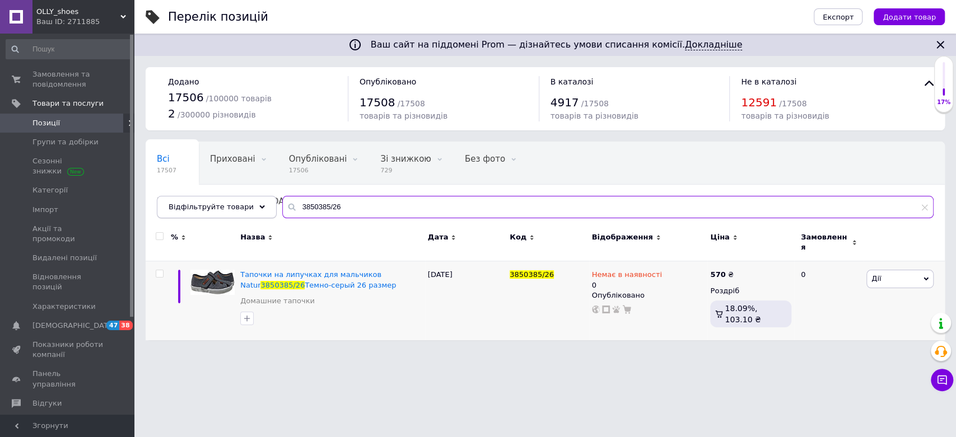
drag, startPoint x: 338, startPoint y: 204, endPoint x: 171, endPoint y: 210, distance: 167.5
click at [171, 209] on div "Відфільтруйте товари 3850385/26" at bounding box center [545, 207] width 777 height 22
paste input "EC501/37"
type input "EC501/37"
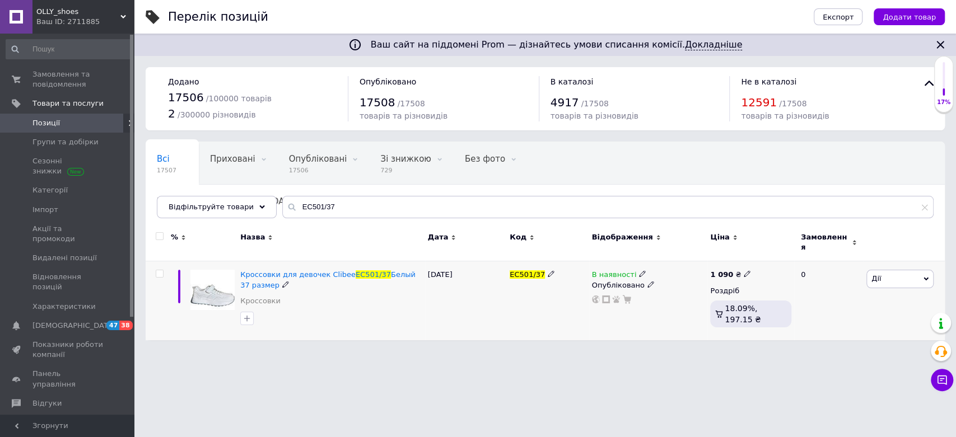
click at [639, 270] on icon at bounding box center [642, 273] width 7 height 7
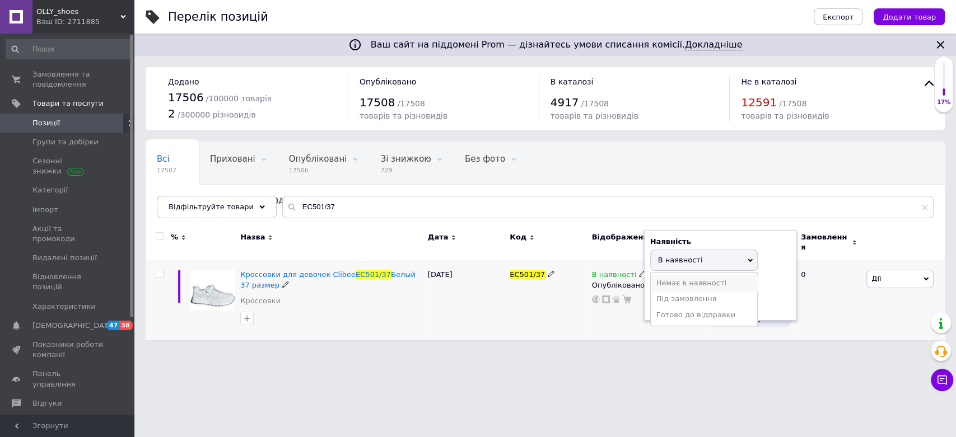
click at [656, 277] on li "Немає в наявності" at bounding box center [704, 284] width 106 height 16
click at [671, 296] on input at bounding box center [692, 303] width 85 height 22
type input "0"
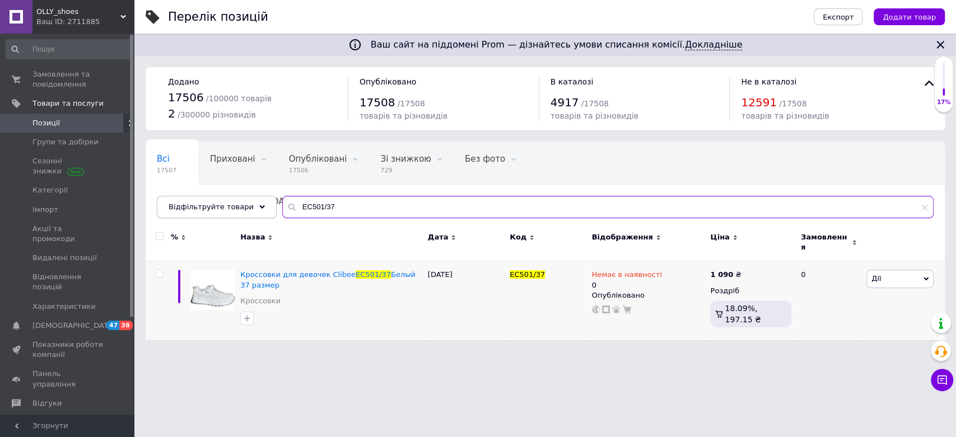
drag, startPoint x: 277, startPoint y: 211, endPoint x: 167, endPoint y: 214, distance: 109.2
click at [167, 214] on div "Відфільтруйте товари EC501/37" at bounding box center [545, 207] width 777 height 22
paste input "268-85100/28"
type input "268-85100/28"
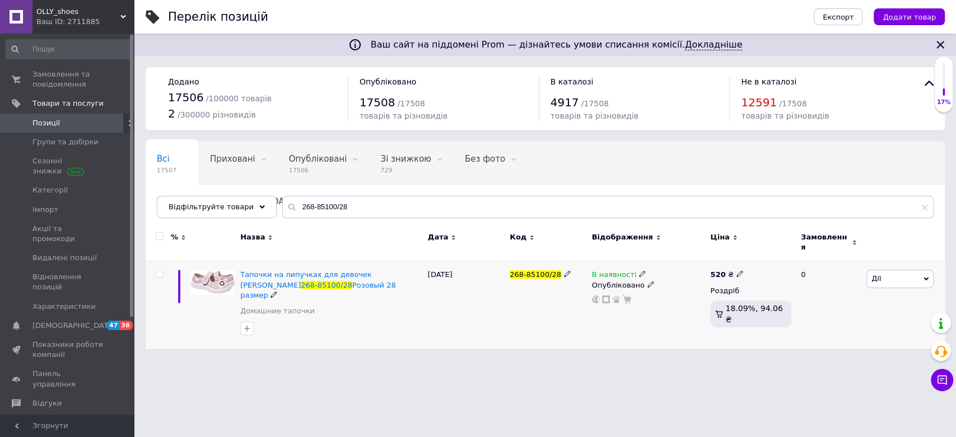
click at [639, 270] on icon at bounding box center [642, 273] width 7 height 7
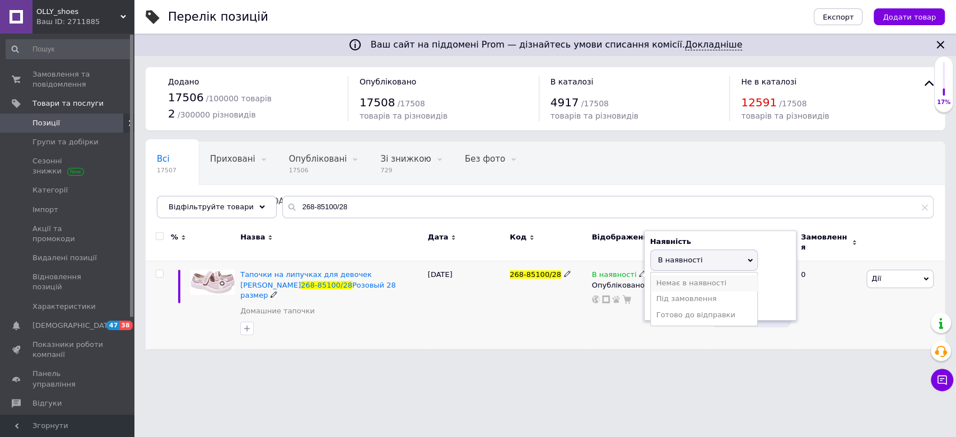
click at [653, 276] on li "Немає в наявності" at bounding box center [704, 284] width 106 height 16
click at [670, 293] on input at bounding box center [692, 303] width 85 height 22
type input "0"
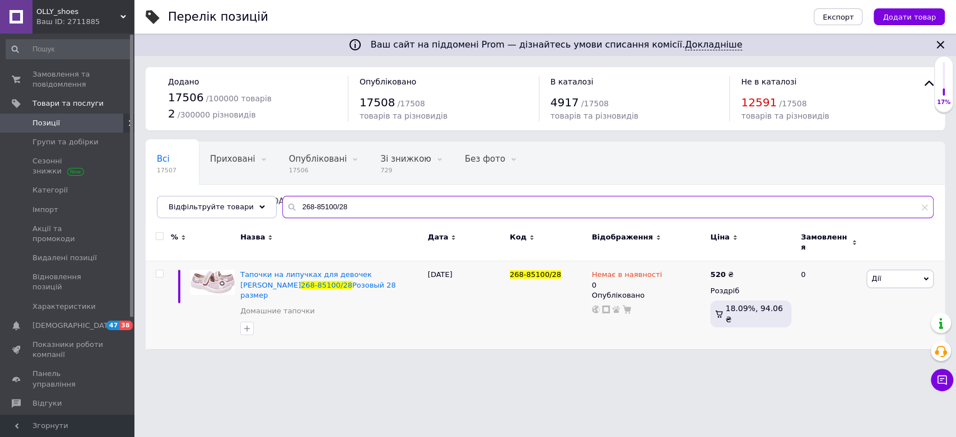
drag, startPoint x: 346, startPoint y: 210, endPoint x: 220, endPoint y: 219, distance: 125.8
click at [222, 218] on div "Всі 17507 Приховані 0 Видалити Редагувати Опубліковані 17506 Видалити Редагуват…" at bounding box center [545, 180] width 799 height 77
paste input "LG10602/30"
type input "LG10602/30"
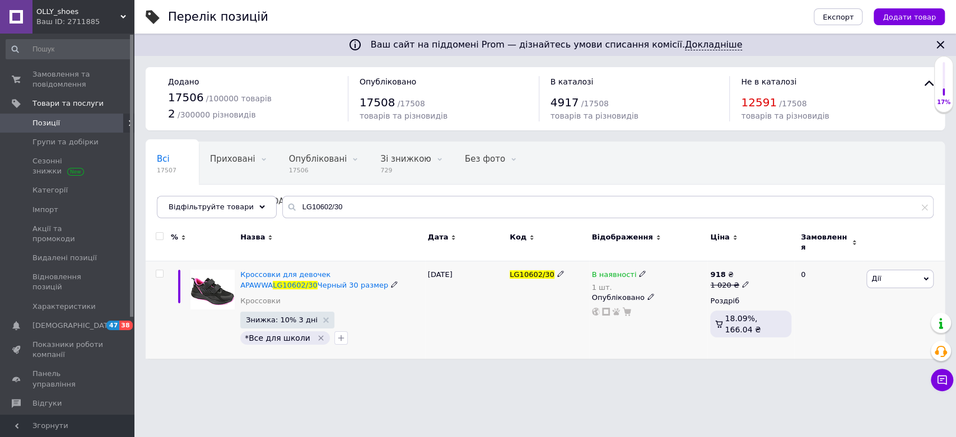
click at [634, 271] on div "В наявності" at bounding box center [619, 275] width 55 height 10
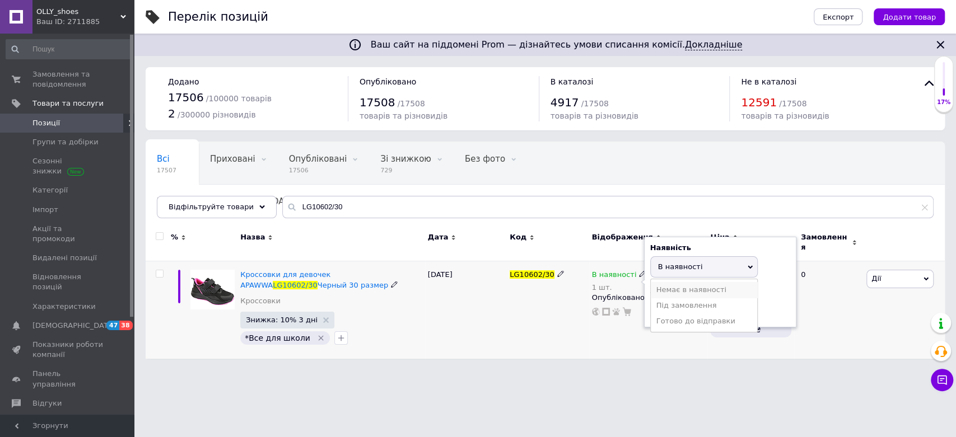
click at [661, 285] on li "Немає в наявності" at bounding box center [704, 290] width 106 height 16
click at [667, 305] on input "1" at bounding box center [692, 310] width 85 height 22
type input "0"
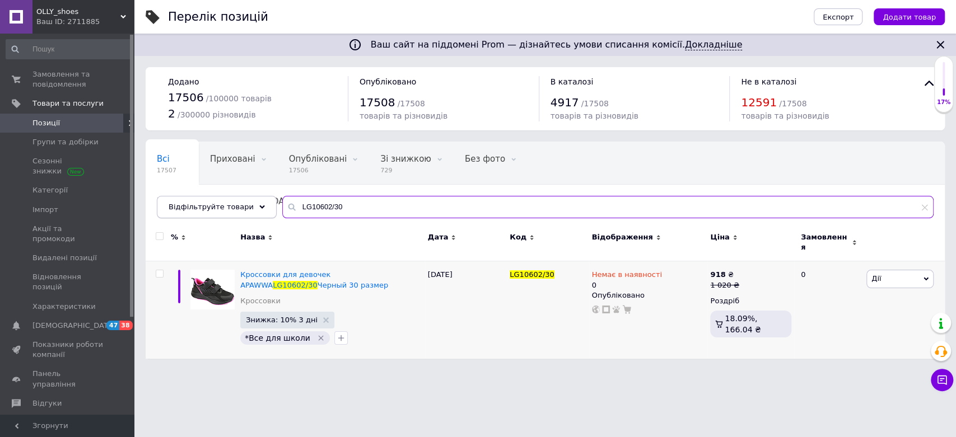
drag, startPoint x: 349, startPoint y: 214, endPoint x: 225, endPoint y: 200, distance: 125.1
click at [225, 200] on div "Відфільтруйте товари LG10602/30" at bounding box center [545, 207] width 777 height 22
paste input "385-882/28"
type input "385-882/28"
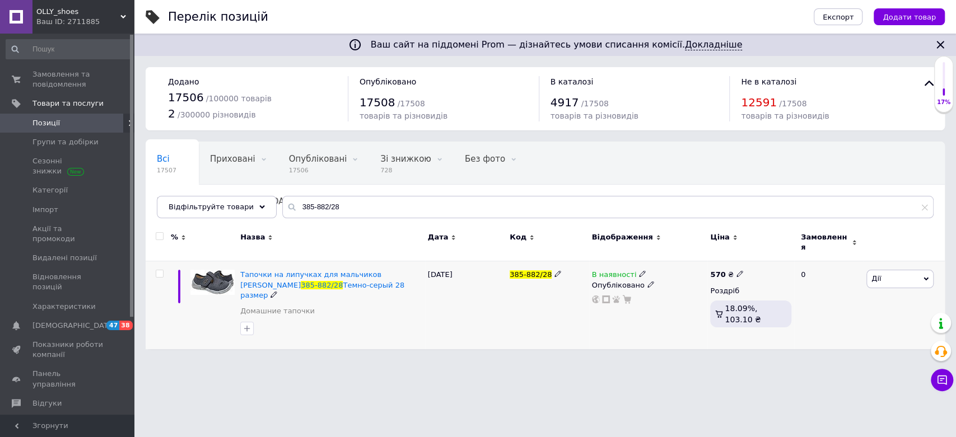
click at [639, 270] on icon at bounding box center [642, 273] width 7 height 7
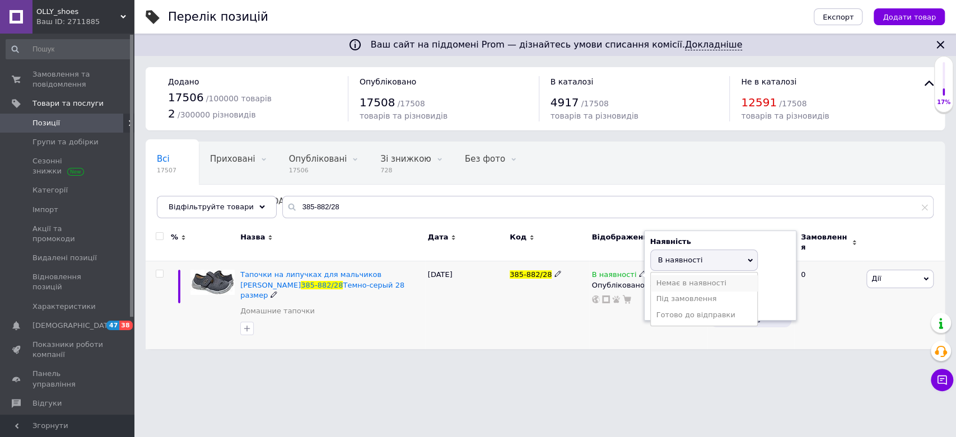
click at [659, 281] on li "Немає в наявності" at bounding box center [704, 284] width 106 height 16
click at [667, 300] on input at bounding box center [692, 303] width 85 height 22
type input "0"
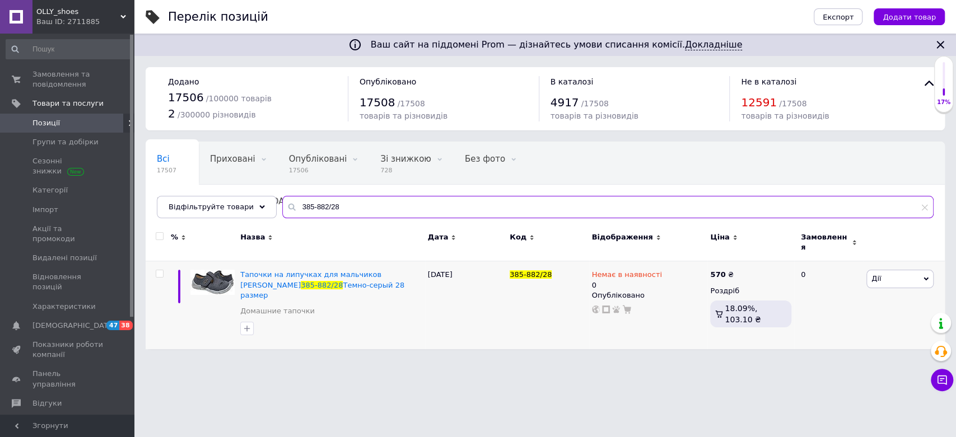
drag, startPoint x: 354, startPoint y: 202, endPoint x: 259, endPoint y: 221, distance: 96.4
click at [259, 218] on div "Всі 17507 Приховані 0 Видалити Редагувати Опубліковані 17506 Видалити Редагуват…" at bounding box center [545, 180] width 799 height 77
paste input "M323224/30"
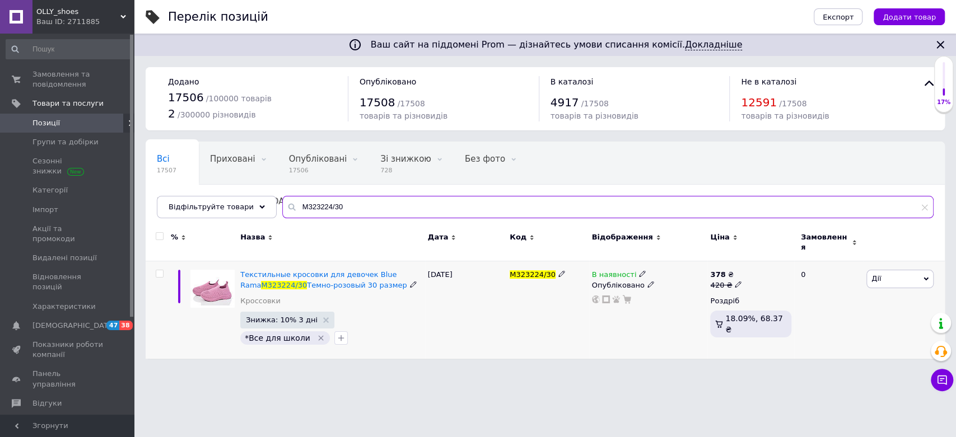
type input "M323224/30"
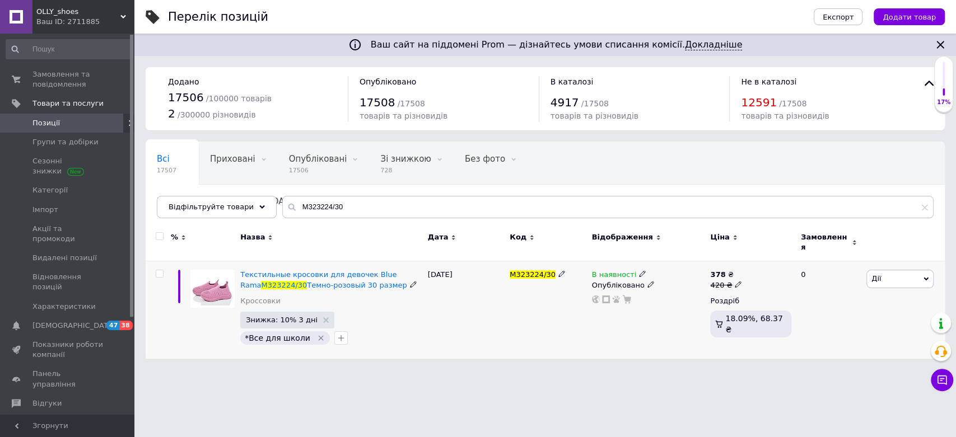
click at [639, 270] on icon at bounding box center [642, 273] width 7 height 7
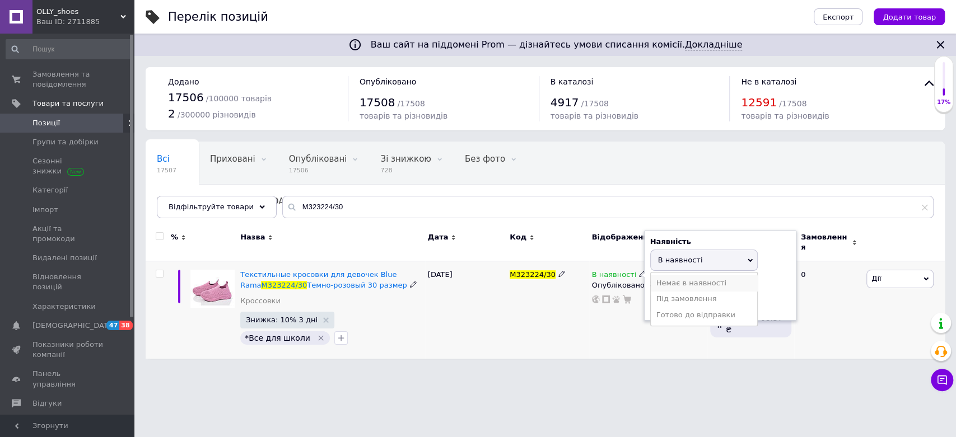
click at [670, 277] on li "Немає в наявності" at bounding box center [704, 284] width 106 height 16
click at [675, 295] on input at bounding box center [692, 303] width 85 height 22
type input "0"
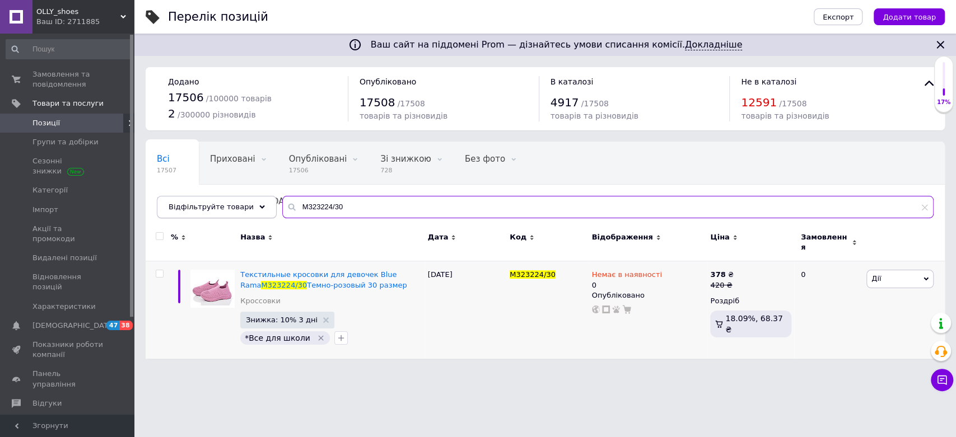
drag, startPoint x: 376, startPoint y: 208, endPoint x: 225, endPoint y: 214, distance: 151.9
click at [225, 214] on div "Відфільтруйте товари M323224/30" at bounding box center [545, 207] width 777 height 22
paste input "TC832C/32"
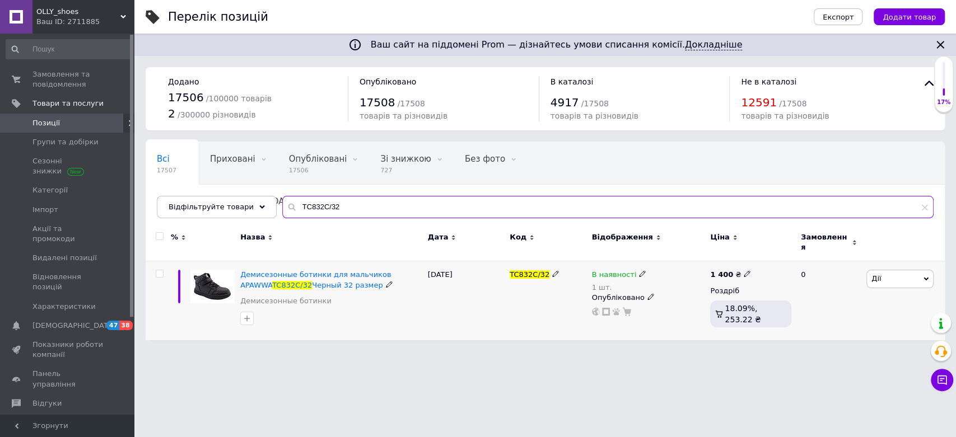
type input "TC832C/32"
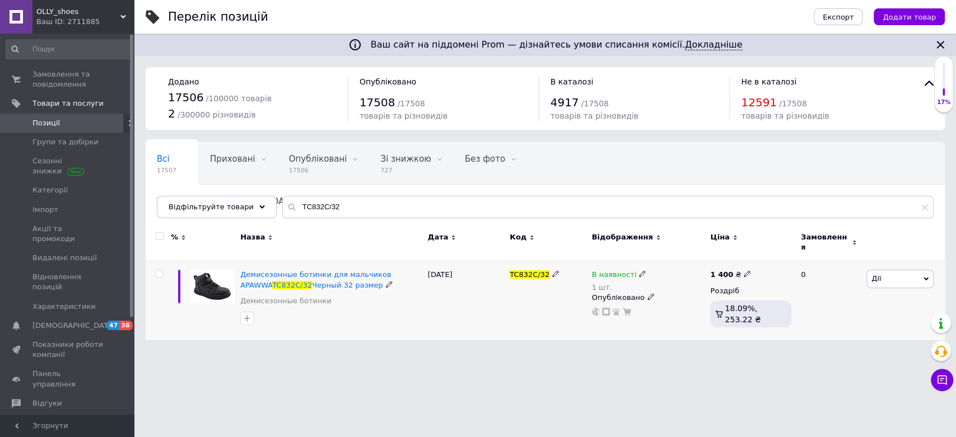
click at [639, 270] on icon at bounding box center [642, 273] width 7 height 7
click at [662, 282] on li "Немає в наявності" at bounding box center [704, 290] width 106 height 16
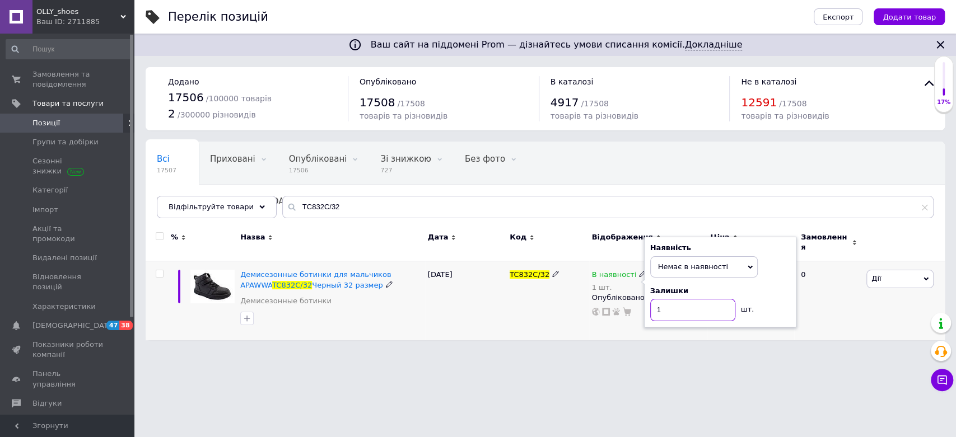
drag, startPoint x: 673, startPoint y: 303, endPoint x: 605, endPoint y: 312, distance: 67.9
click at [608, 314] on div "В наявності 1 шт. Наявність Немає в наявності В наявності Під замовлення Готово…" at bounding box center [648, 301] width 119 height 79
type input "0"
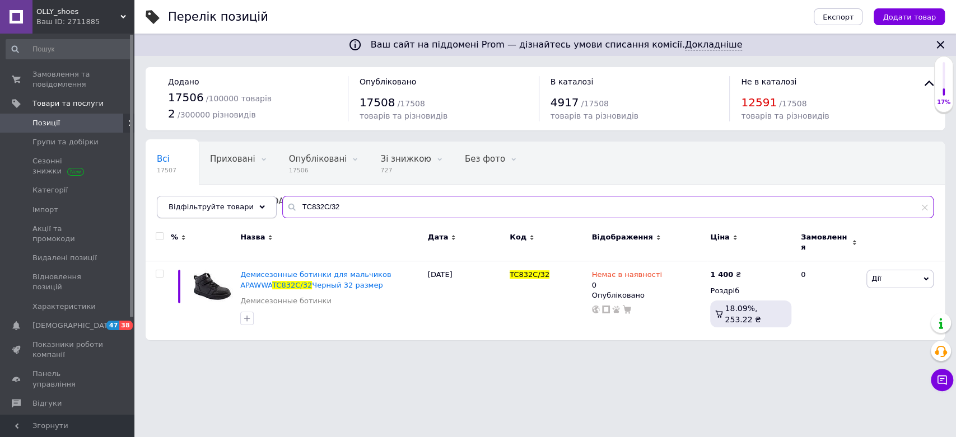
drag, startPoint x: 340, startPoint y: 212, endPoint x: 232, endPoint y: 212, distance: 107.5
click at [232, 212] on div "Відфільтруйте товари TC832C/32" at bounding box center [545, 207] width 777 height 22
paste input "GB878787/30"
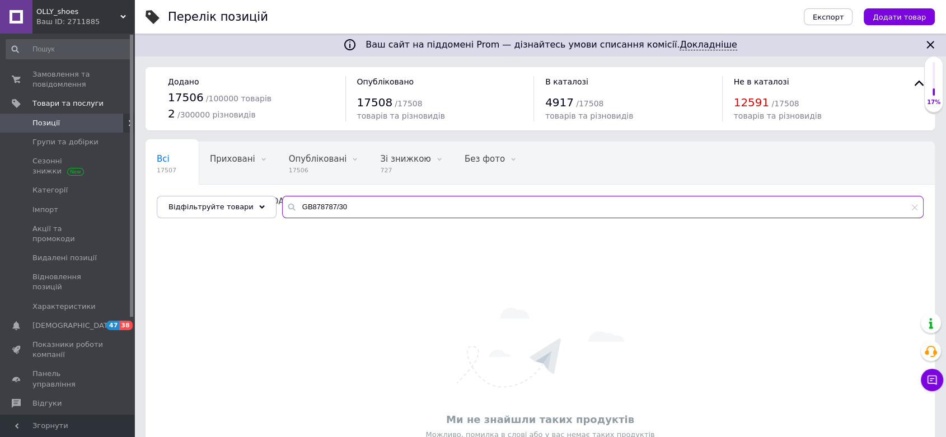
drag, startPoint x: 317, startPoint y: 205, endPoint x: 164, endPoint y: 218, distance: 153.5
click at [164, 218] on div "Всі 17507 Приховані 0 Видалити Редагувати Опубліковані 17506 Видалити Редагуват…" at bounding box center [541, 180] width 790 height 77
paste input "40045013/41"
type input "40045013/41"
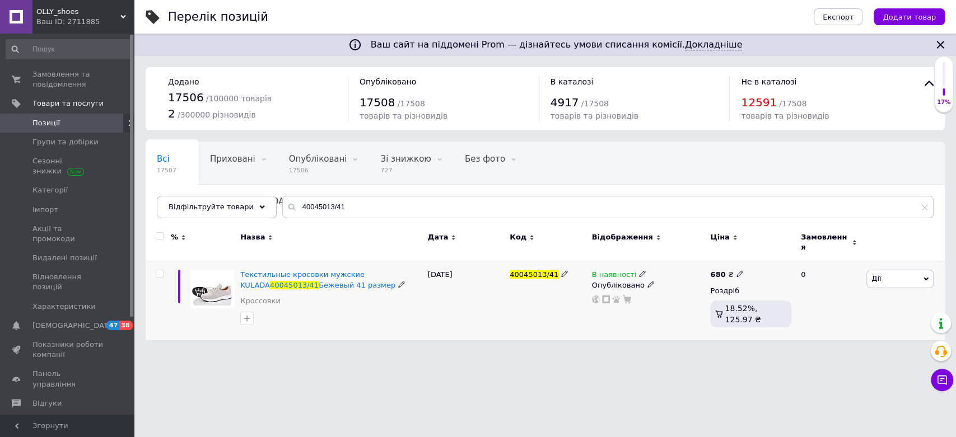
click at [639, 270] on icon at bounding box center [642, 273] width 7 height 7
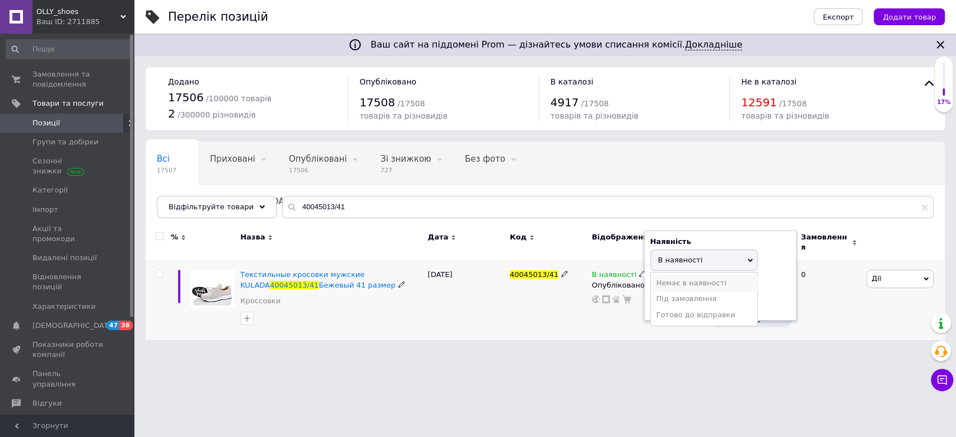
drag, startPoint x: 667, startPoint y: 268, endPoint x: 670, endPoint y: 275, distance: 7.8
click at [667, 276] on li "Немає в наявності" at bounding box center [704, 284] width 106 height 16
click at [667, 302] on input at bounding box center [692, 303] width 85 height 22
type input "0"
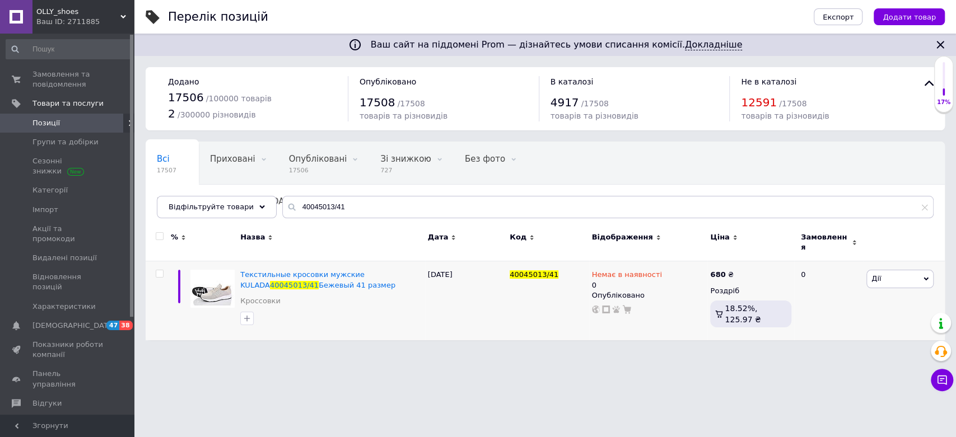
drag, startPoint x: 340, startPoint y: 214, endPoint x: 295, endPoint y: 211, distance: 45.5
click at [295, 211] on div "Всі 17507 Приховані 0 Видалити Редагувати Опубліковані 17506 Видалити Редагуват…" at bounding box center [545, 180] width 799 height 77
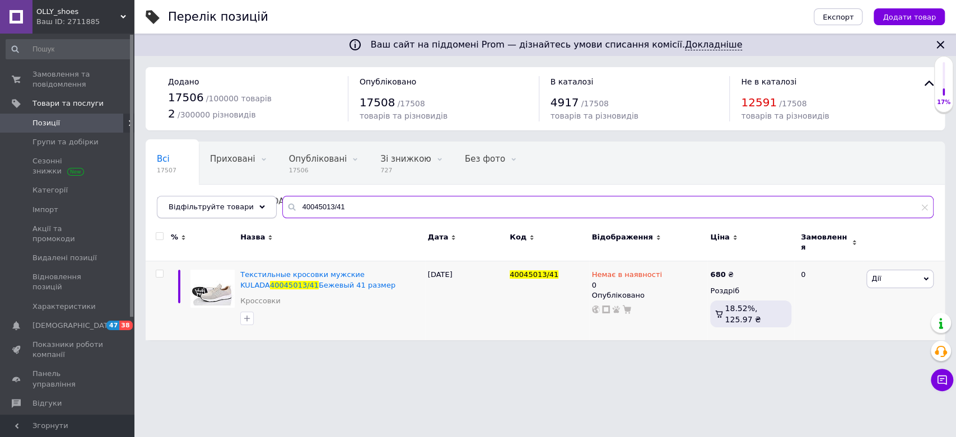
drag, startPoint x: 367, startPoint y: 214, endPoint x: 230, endPoint y: 210, distance: 137.8
click at [230, 210] on div "Відфільтруйте товари 40045013/41" at bounding box center [545, 207] width 777 height 22
paste input "HT2455/36"
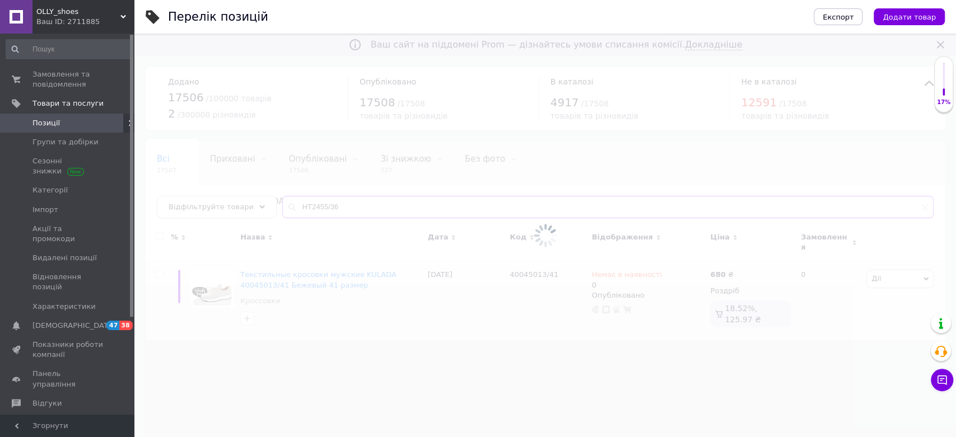
type input "HT2455/36"
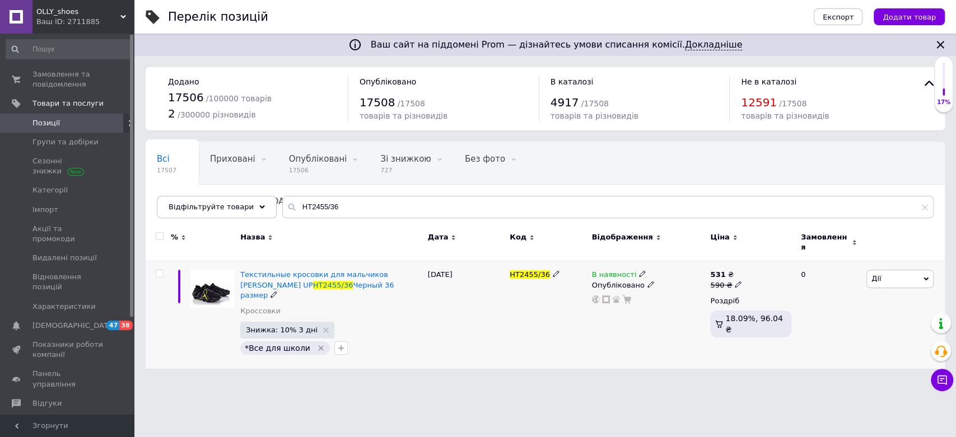
click at [639, 270] on icon at bounding box center [642, 273] width 7 height 7
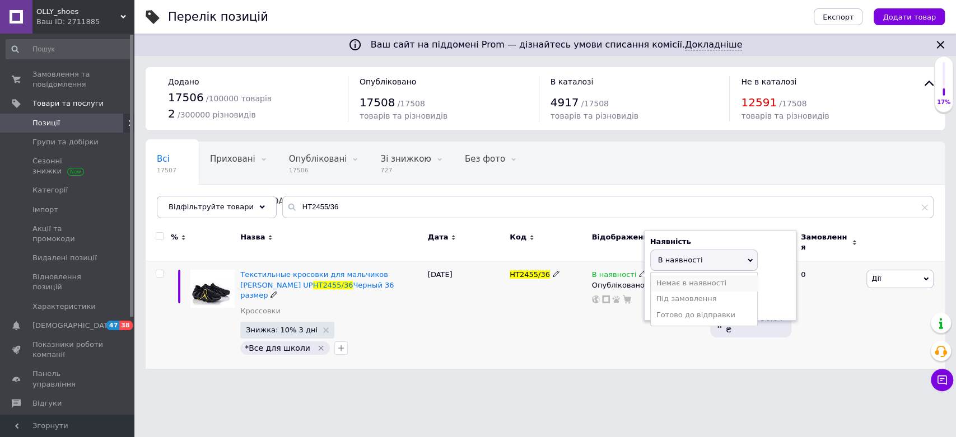
click at [665, 279] on li "Немає в наявності" at bounding box center [704, 284] width 106 height 16
click at [673, 297] on input at bounding box center [692, 303] width 85 height 22
type input "0"
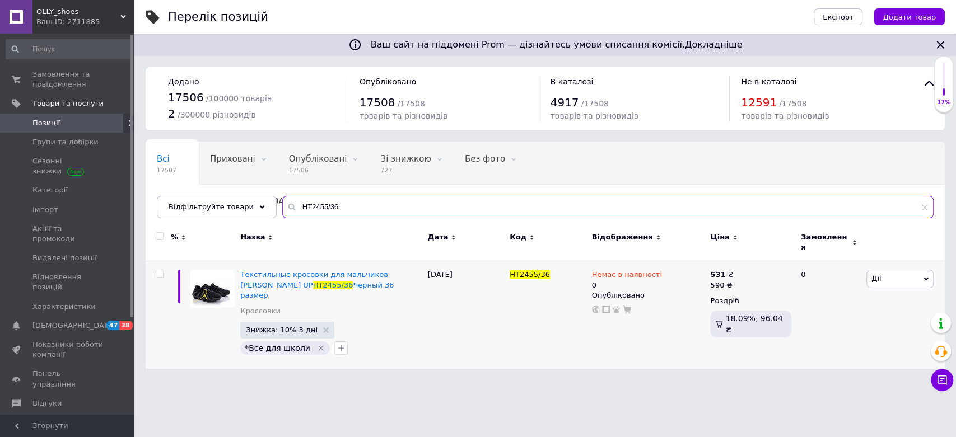
drag, startPoint x: 387, startPoint y: 206, endPoint x: 152, endPoint y: 207, distance: 234.6
click at [152, 207] on div "Всі 17507 Приховані 0 Видалити Редагувати Опубліковані 17506 Видалити Редагуват…" at bounding box center [545, 180] width 799 height 77
paste input "T680/25"
type input "T680/25"
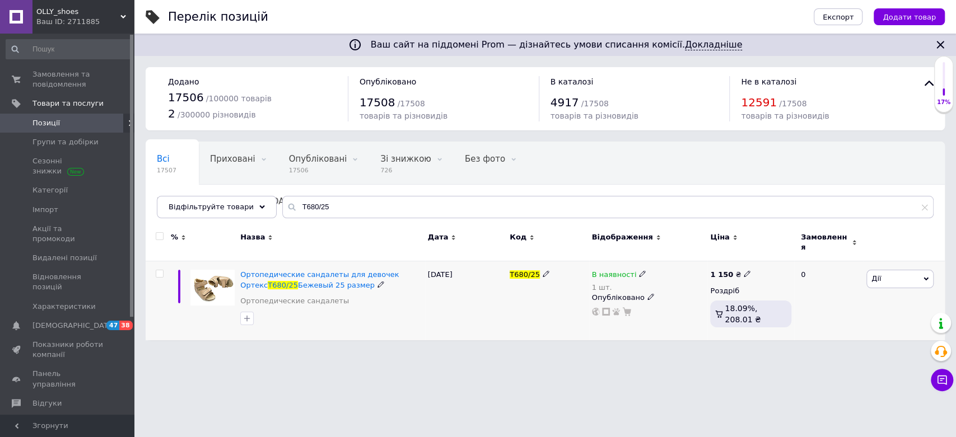
click at [639, 270] on icon at bounding box center [642, 273] width 7 height 7
click at [656, 286] on li "Немає в наявності" at bounding box center [704, 290] width 106 height 16
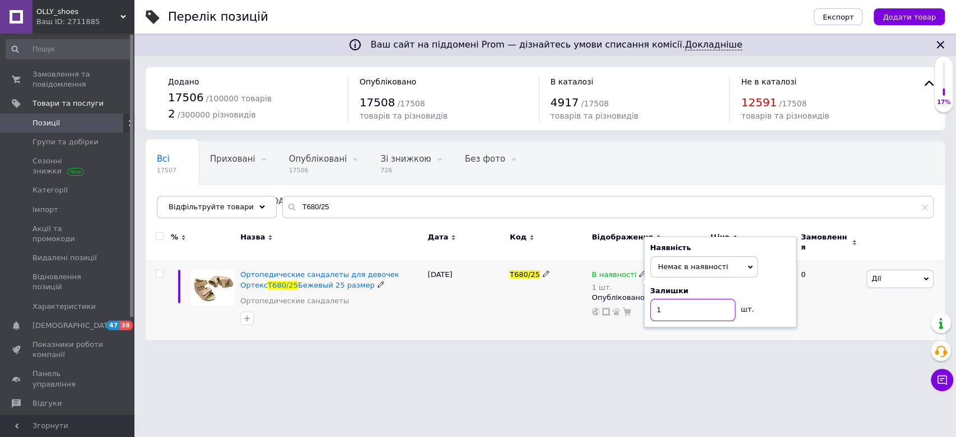
drag, startPoint x: 666, startPoint y: 305, endPoint x: 608, endPoint y: 310, distance: 58.4
click at [608, 310] on div "В наявності 1 шт. Наявність Немає в наявності В наявності Під замовлення Готово…" at bounding box center [648, 293] width 113 height 46
type input "0"
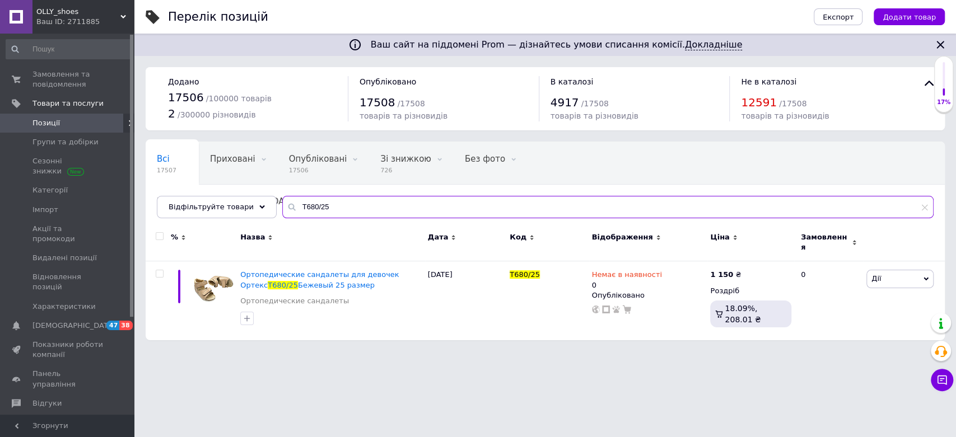
drag, startPoint x: 330, startPoint y: 214, endPoint x: 227, endPoint y: 220, distance: 103.2
click at [227, 218] on div "Всі 17507 Приховані 0 Видалити Редагувати Опубліковані 17506 Видалити Редагуват…" at bounding box center [545, 180] width 799 height 77
paste input "Z39639/31"
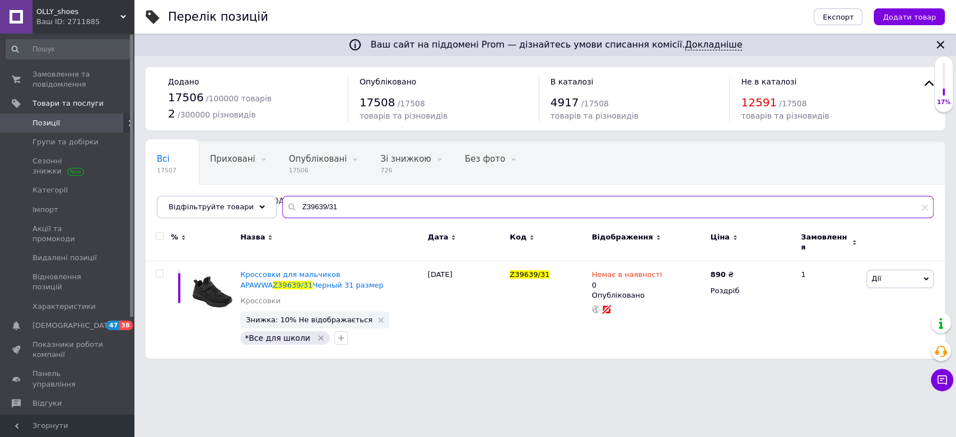
drag, startPoint x: 343, startPoint y: 211, endPoint x: 267, endPoint y: 214, distance: 76.2
click at [267, 214] on div "Всі 17507 Приховані 0 Видалити Редагувати Опубліковані 17506 Видалити Редагуват…" at bounding box center [545, 180] width 799 height 77
paste input "1001/39"
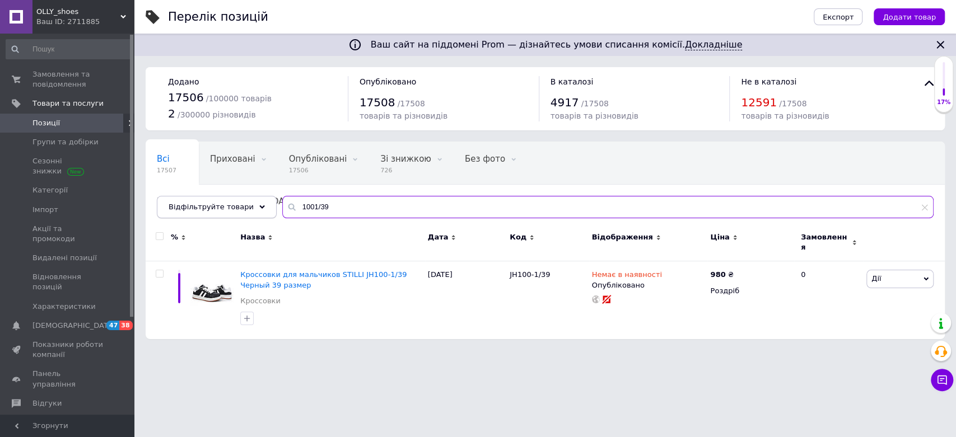
drag, startPoint x: 362, startPoint y: 208, endPoint x: 228, endPoint y: 214, distance: 134.0
click at [231, 214] on div "Відфільтруйте товари 1001/39" at bounding box center [545, 207] width 777 height 22
paste input "846-1846"
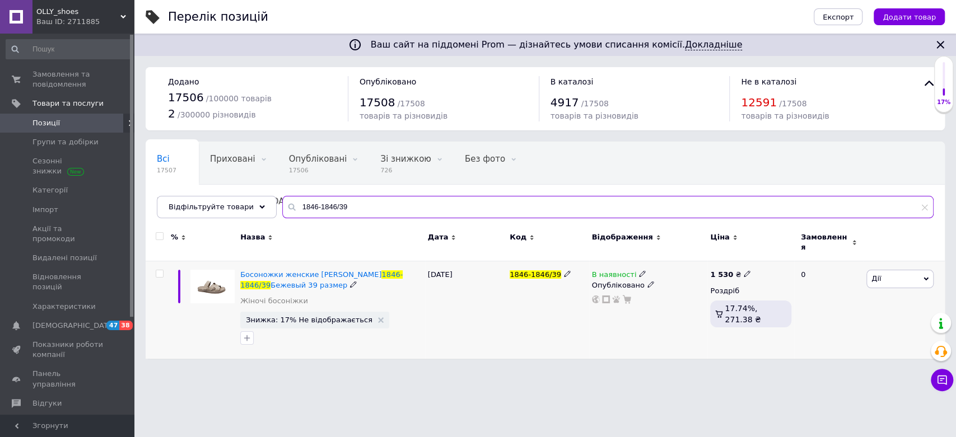
type input "1846-1846/39"
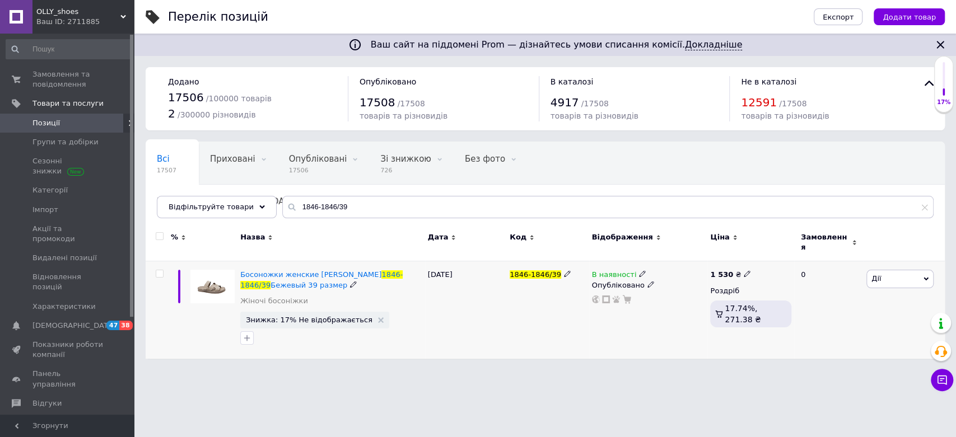
click at [639, 270] on icon at bounding box center [642, 273] width 7 height 7
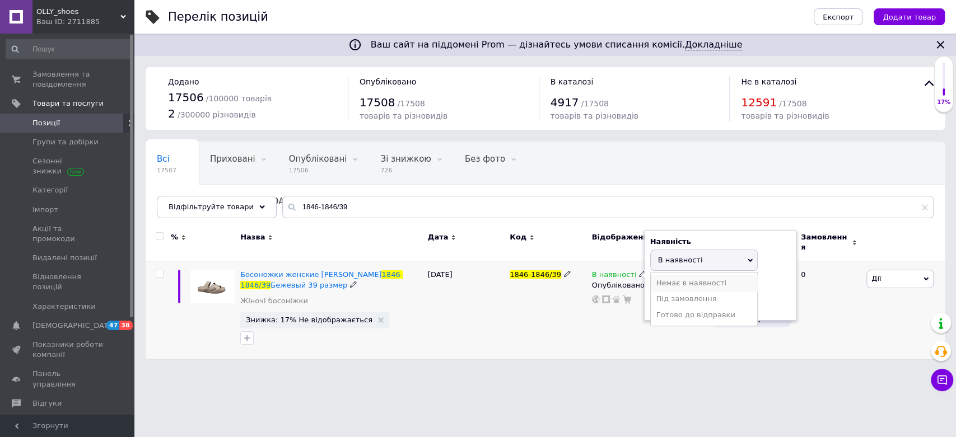
click at [659, 279] on li "Немає в наявності" at bounding box center [704, 284] width 106 height 16
click at [673, 297] on input at bounding box center [692, 303] width 85 height 22
type input "0"
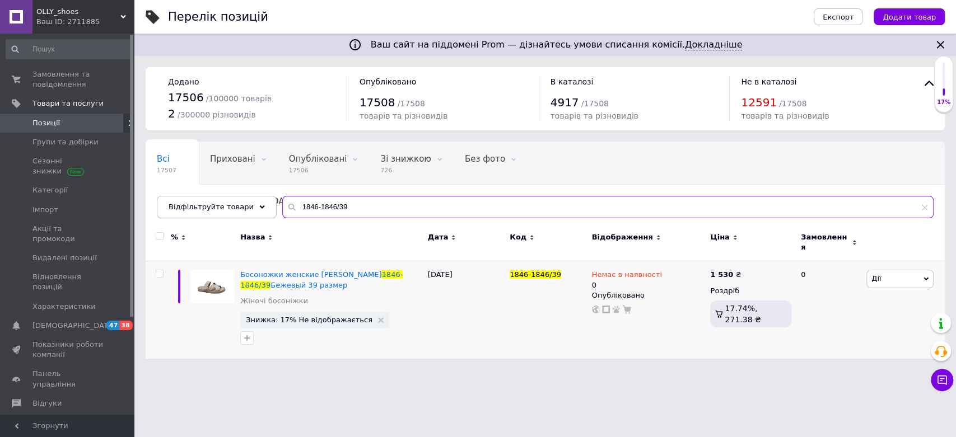
drag, startPoint x: 360, startPoint y: 214, endPoint x: 192, endPoint y: 212, distance: 168.0
click at [192, 212] on div "Відфільтруйте товари 1846-1846/39" at bounding box center [545, 207] width 777 height 22
paste input "H59019/43"
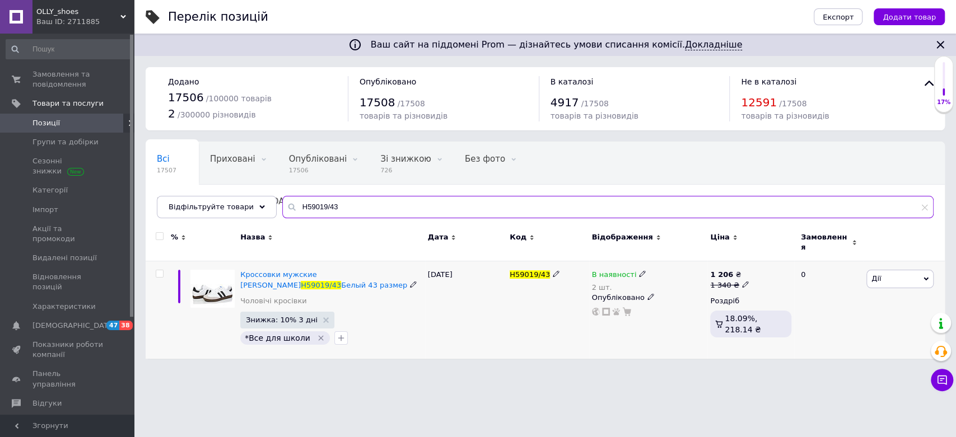
type input "H59019/43"
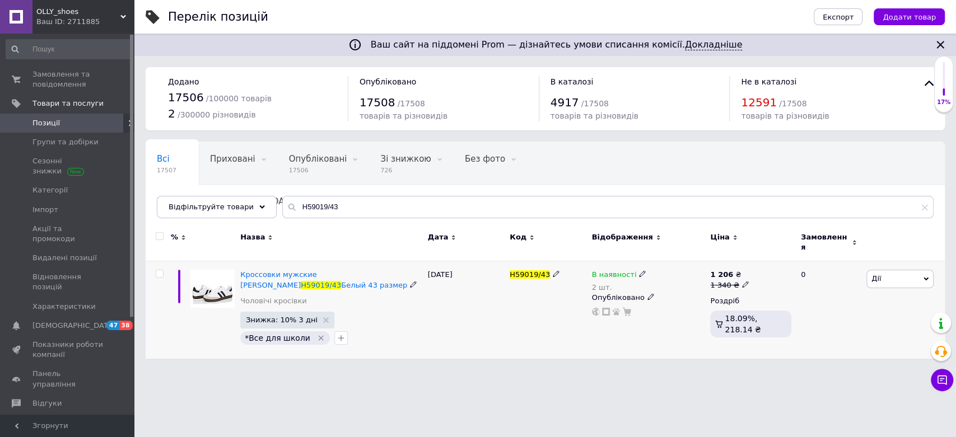
click at [639, 270] on icon at bounding box center [642, 273] width 7 height 7
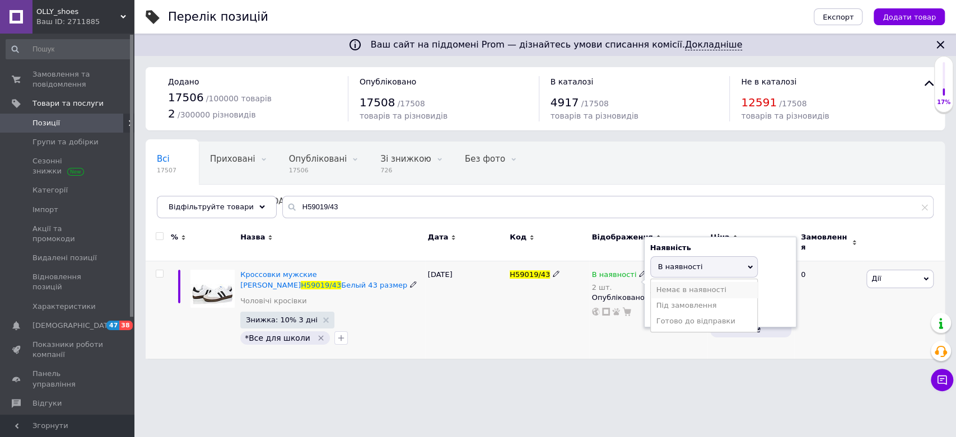
drag, startPoint x: 666, startPoint y: 281, endPoint x: 670, endPoint y: 295, distance: 14.5
click at [667, 282] on li "Немає в наявності" at bounding box center [704, 290] width 106 height 16
drag, startPoint x: 637, startPoint y: 307, endPoint x: 629, endPoint y: 309, distance: 7.9
click at [629, 309] on div "В наявності 2 шт. Наявність Немає в наявності В наявності Під замовлення Готово…" at bounding box center [648, 293] width 113 height 46
type input "0"
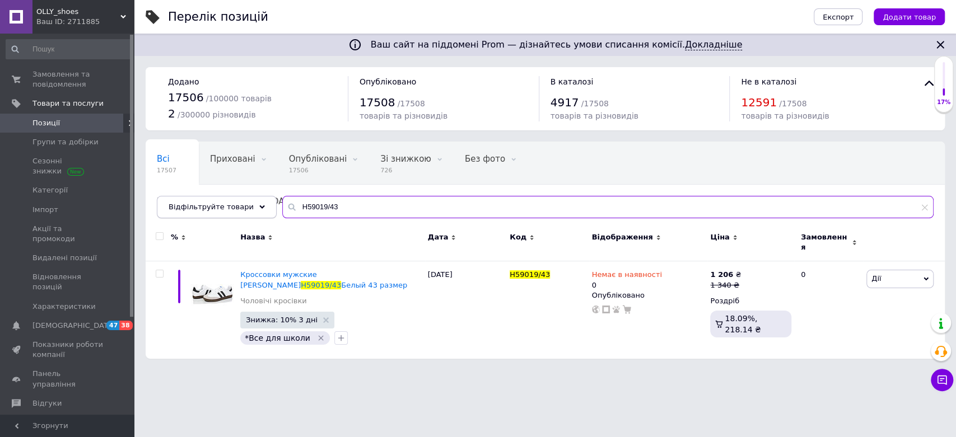
drag, startPoint x: 335, startPoint y: 214, endPoint x: 216, endPoint y: 214, distance: 119.3
click at [217, 215] on div "Відфільтруйте товари H59019/43" at bounding box center [545, 207] width 777 height 22
paste input "433543/44"
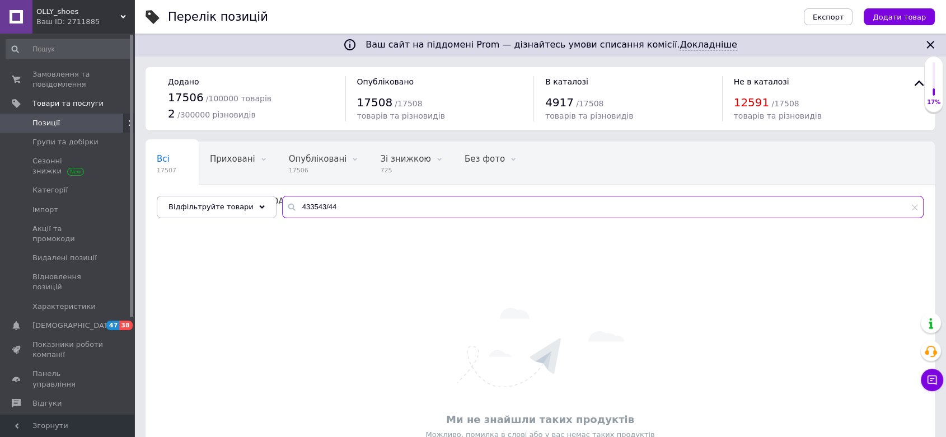
drag, startPoint x: 338, startPoint y: 208, endPoint x: 214, endPoint y: 224, distance: 125.3
click at [214, 224] on div "Всі 17507 Приховані 0 Видалити Редагувати Опубліковані 17506 Видалити Редагуват…" at bounding box center [541, 333] width 790 height 382
paste input "KJ813-4/37"
type input "KJ813-4/37"
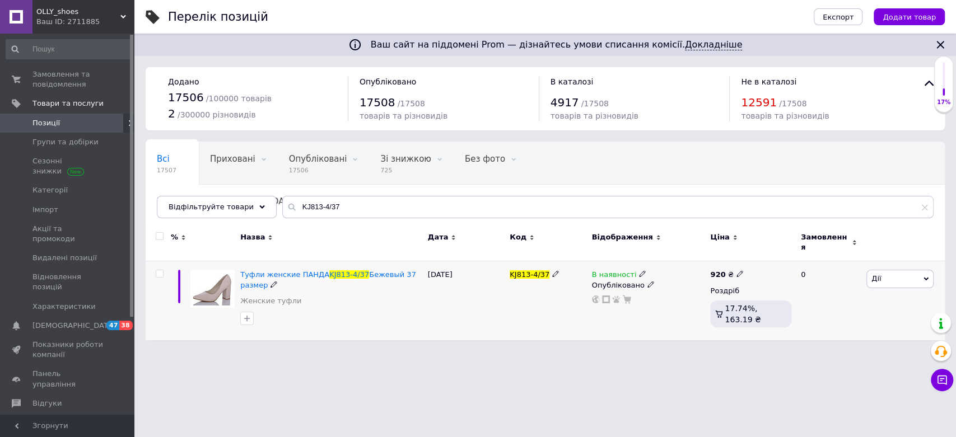
click at [639, 270] on icon at bounding box center [642, 273] width 7 height 7
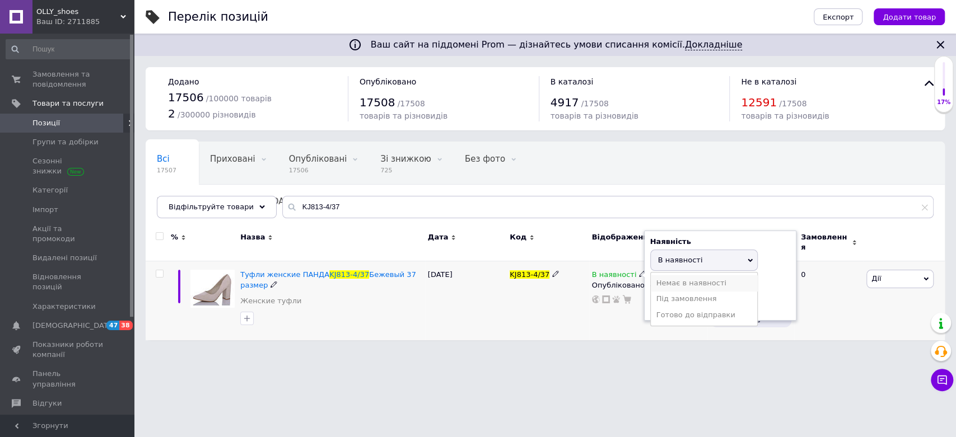
click at [672, 277] on li "Немає в наявності" at bounding box center [704, 284] width 106 height 16
click at [681, 297] on input at bounding box center [692, 303] width 85 height 22
type input "0"
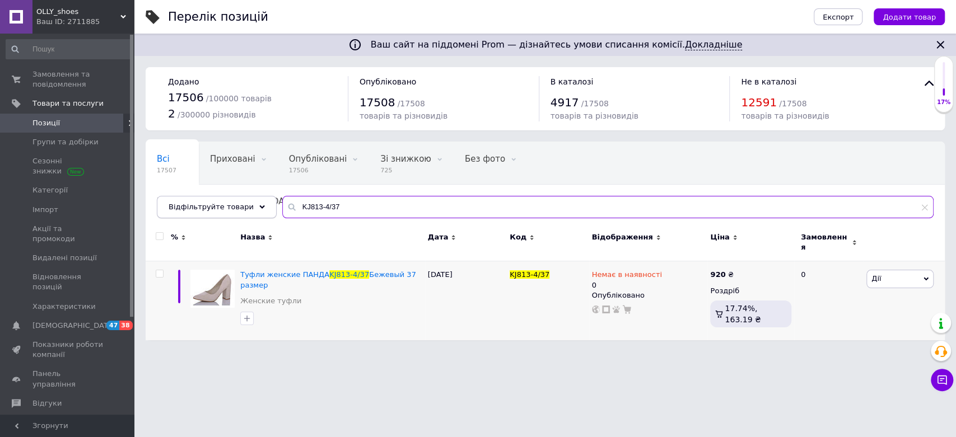
drag, startPoint x: 351, startPoint y: 203, endPoint x: 218, endPoint y: 207, distance: 132.8
click at [218, 207] on div "Відфільтруйте товари KJ813-4/37" at bounding box center [545, 207] width 777 height 22
paste input "385-251/30"
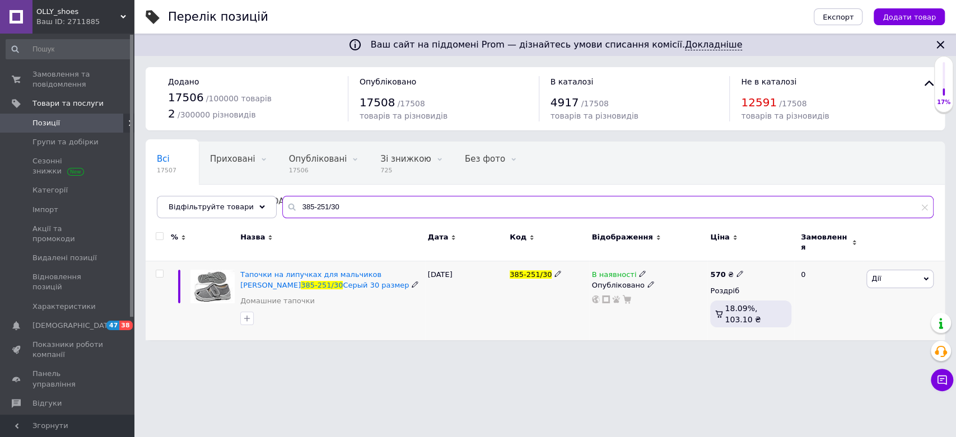
type input "385-251/30"
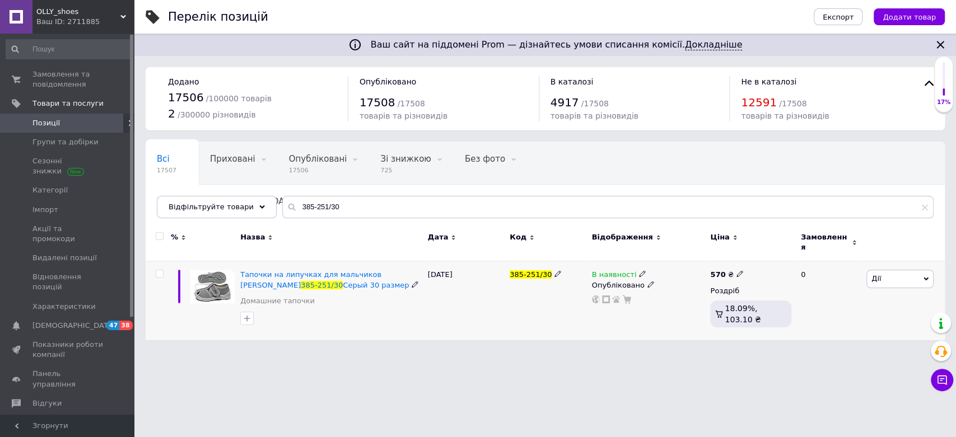
click at [639, 270] on icon at bounding box center [642, 273] width 7 height 7
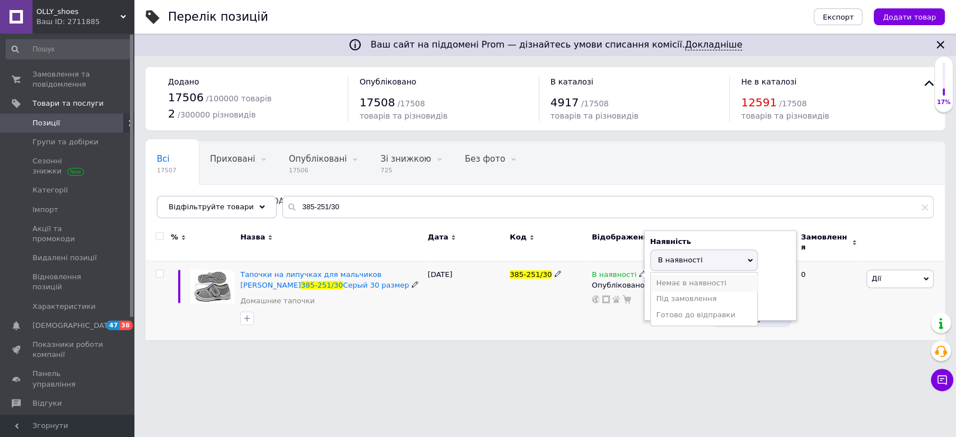
click at [672, 276] on li "Немає в наявності" at bounding box center [704, 284] width 106 height 16
click at [691, 297] on input at bounding box center [692, 303] width 85 height 22
type input "0"
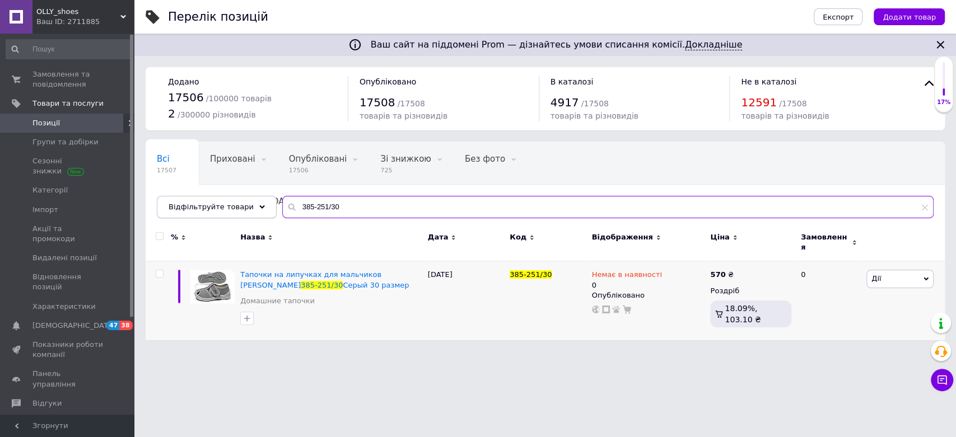
drag, startPoint x: 400, startPoint y: 217, endPoint x: 245, endPoint y: 218, distance: 155.1
click at [245, 218] on div "Відфільтруйте товари 385-251/30" at bounding box center [545, 207] width 777 height 22
paste input "18074/39"
type input "18074/39"
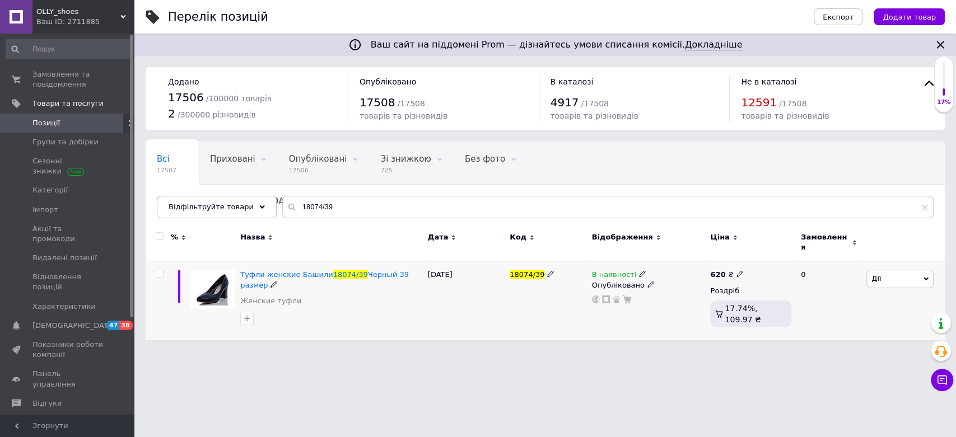
click at [639, 271] on use at bounding box center [642, 274] width 6 height 6
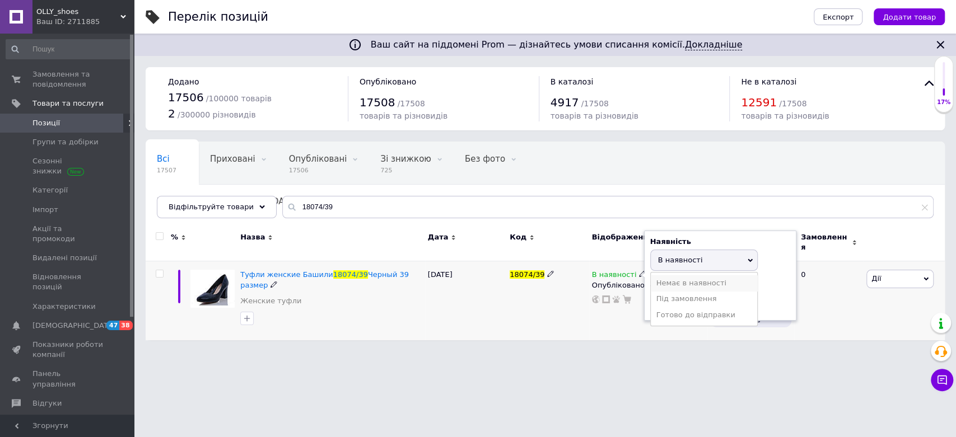
click at [678, 276] on li "Немає в наявності" at bounding box center [704, 284] width 106 height 16
click at [679, 309] on div "Наявність Немає в наявності В наявності Під замовлення Готово до відправки Зали…" at bounding box center [720, 276] width 152 height 91
click at [683, 304] on input at bounding box center [692, 303] width 85 height 22
type input "0"
